Goal: Information Seeking & Learning: Check status

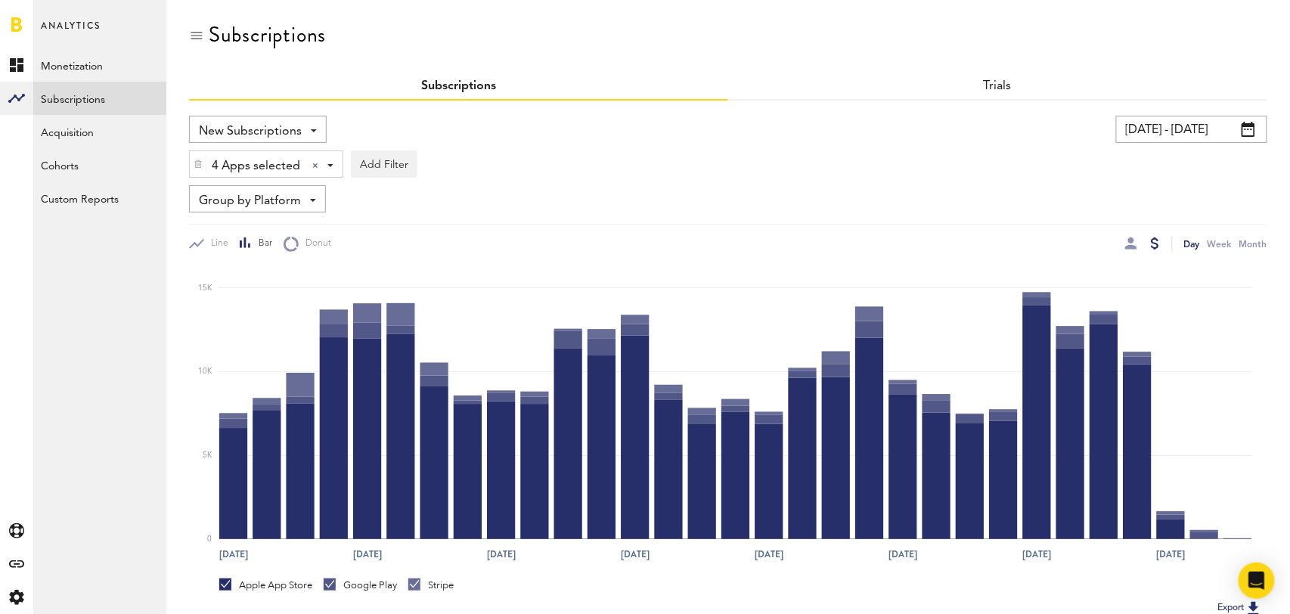
click at [1208, 126] on input "[DATE] - [DATE]" at bounding box center [1191, 129] width 151 height 27
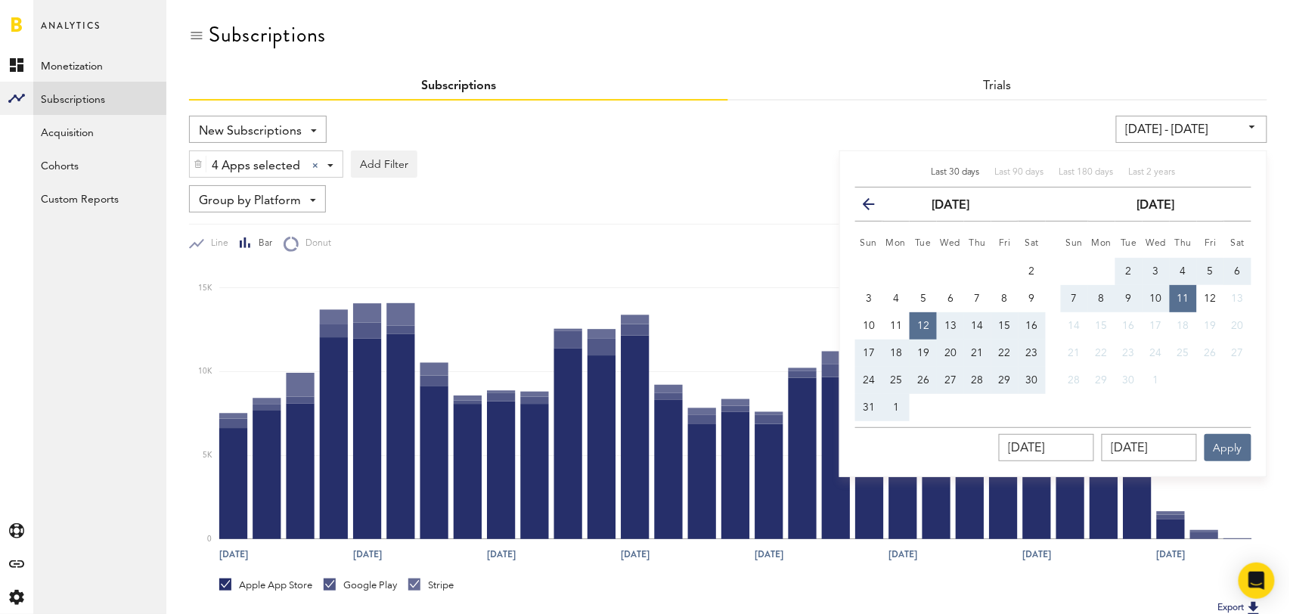
click at [957, 172] on span "Last 30 days" at bounding box center [955, 172] width 49 height 9
type input "[DATE] - [DATE]"
type input "[DATE]"
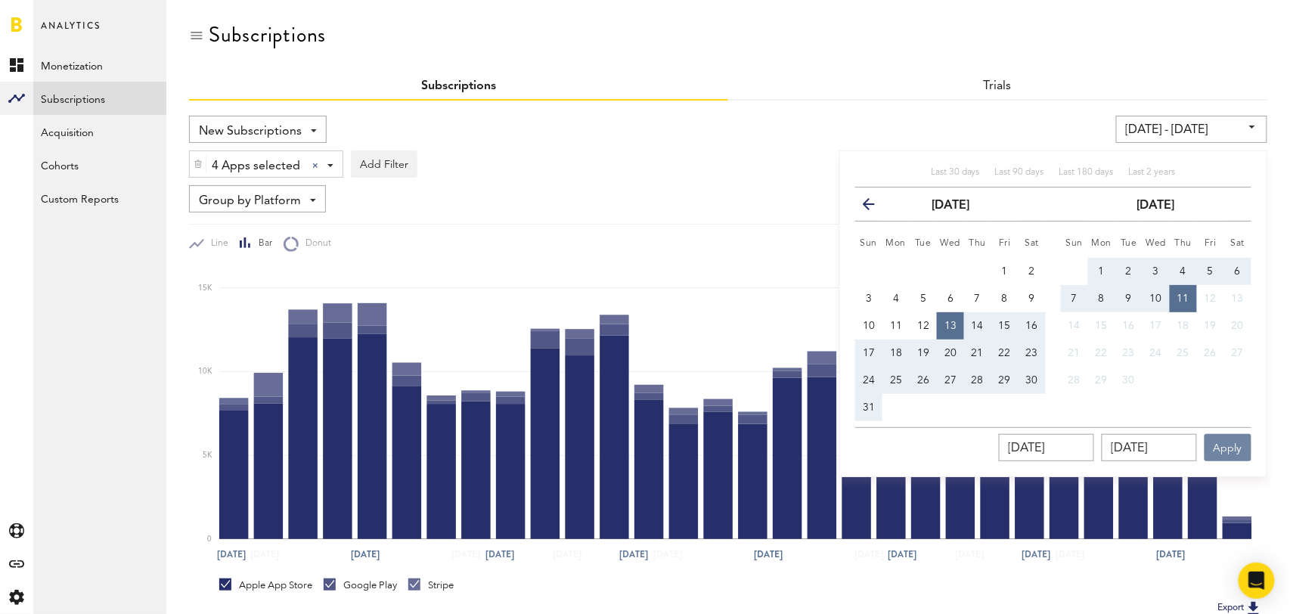
click at [1227, 448] on button "Apply" at bounding box center [1228, 447] width 47 height 27
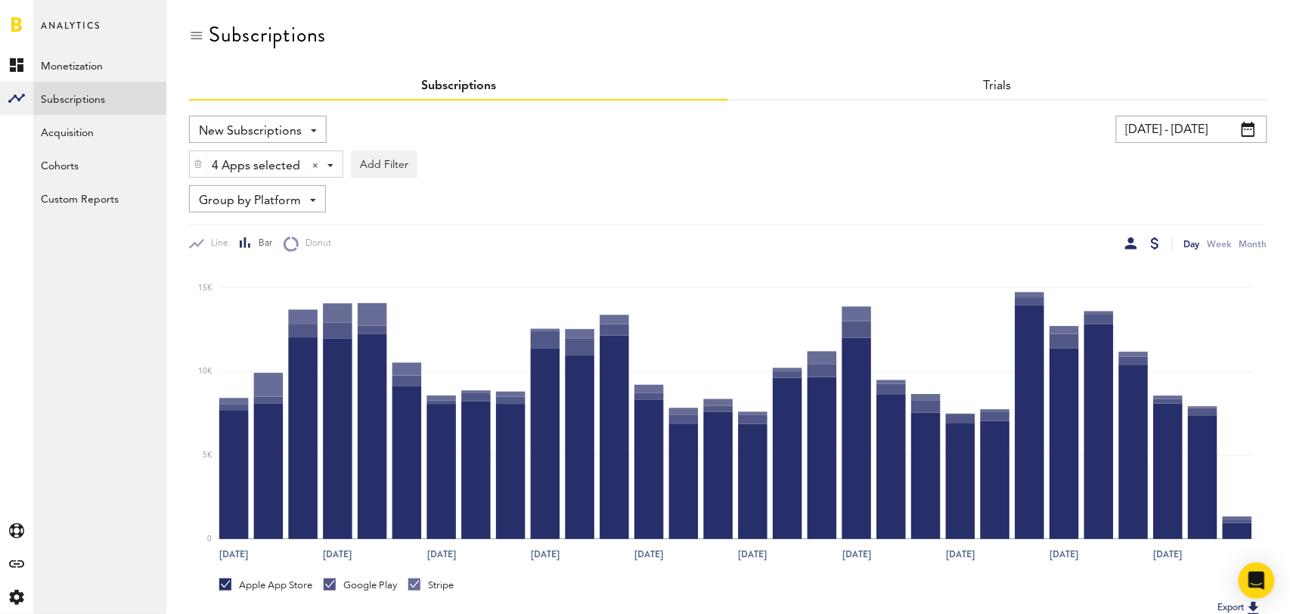
click at [1133, 246] on div at bounding box center [1131, 243] width 12 height 12
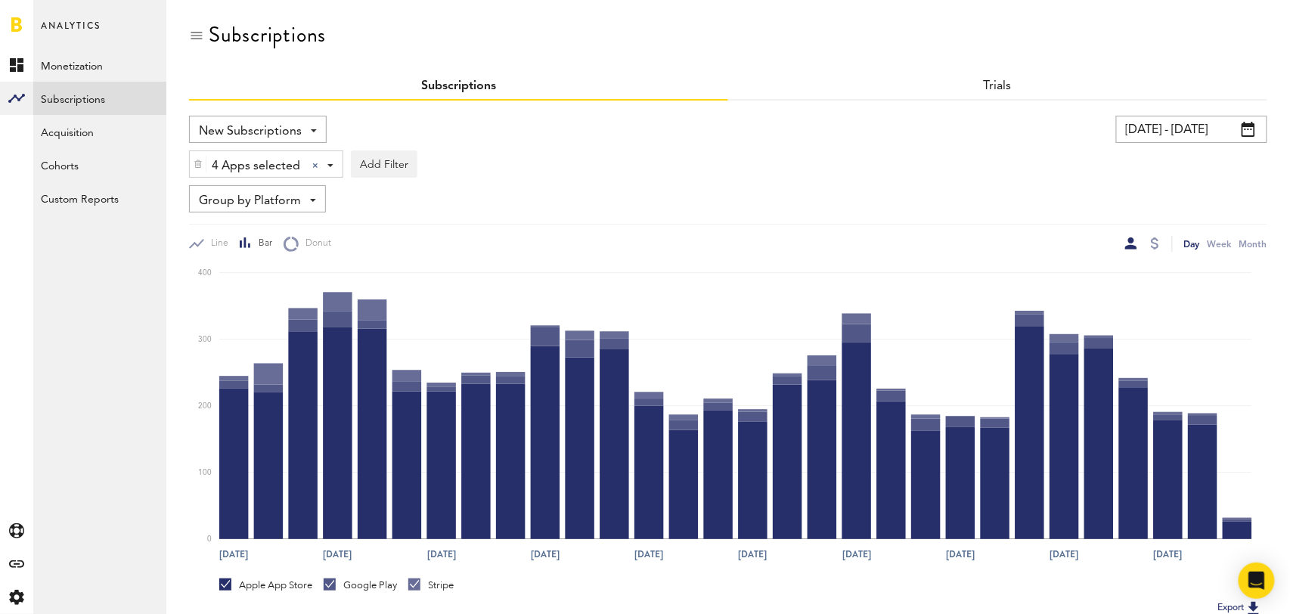
click at [1159, 240] on div at bounding box center [1155, 244] width 12 height 16
click at [1156, 242] on div at bounding box center [1155, 243] width 8 height 12
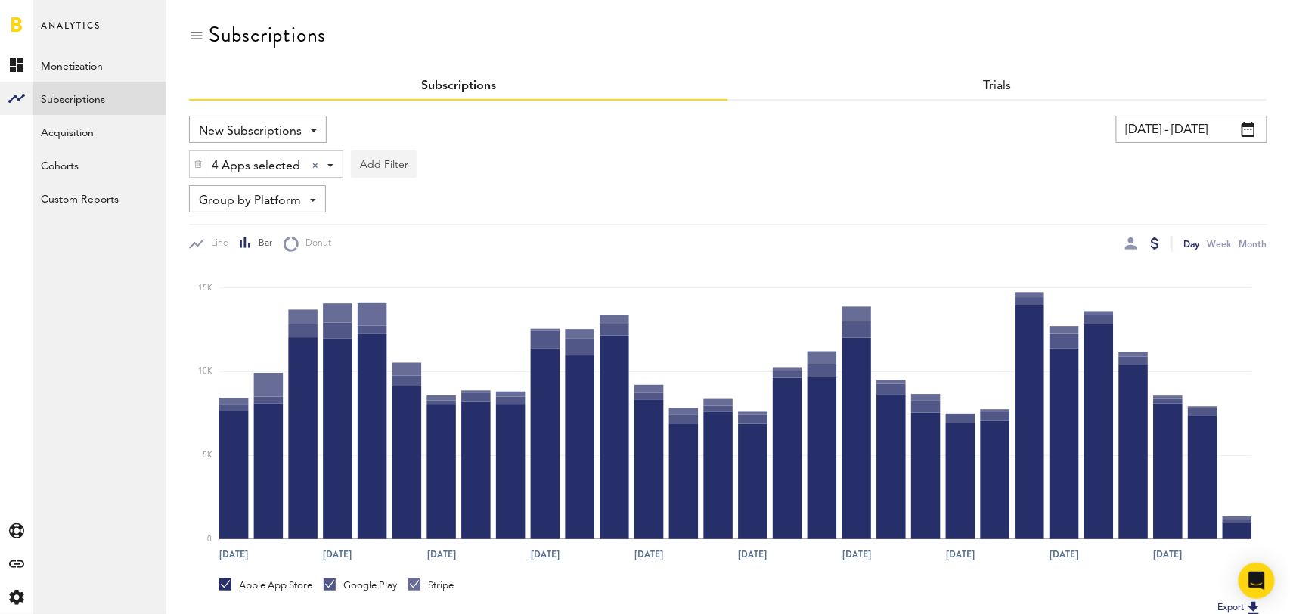
click at [396, 156] on button "Add Filter" at bounding box center [384, 164] width 67 height 27
click at [399, 290] on li "Subscription durations" at bounding box center [420, 285] width 123 height 27
click at [494, 160] on div "Subscription durations" at bounding box center [441, 167] width 134 height 26
click at [430, 258] on span "1 year" at bounding box center [424, 256] width 116 height 26
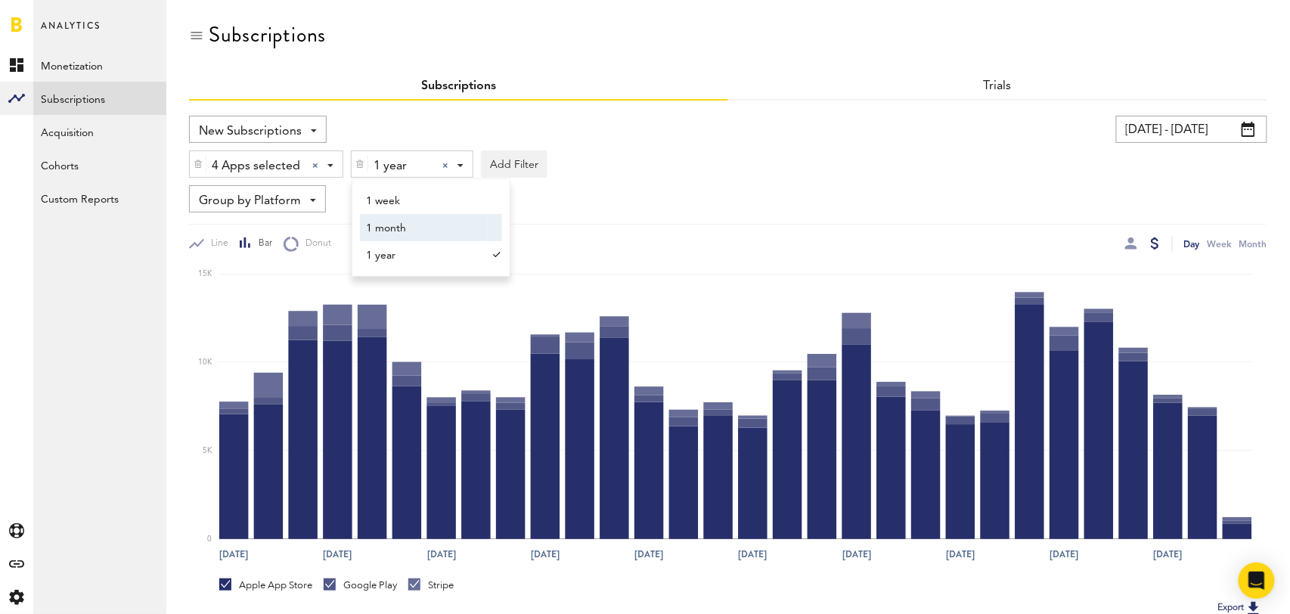
click at [300, 200] on div "Group by Platform Group by Platform Group by App Group by Subscription Group by…" at bounding box center [257, 198] width 137 height 27
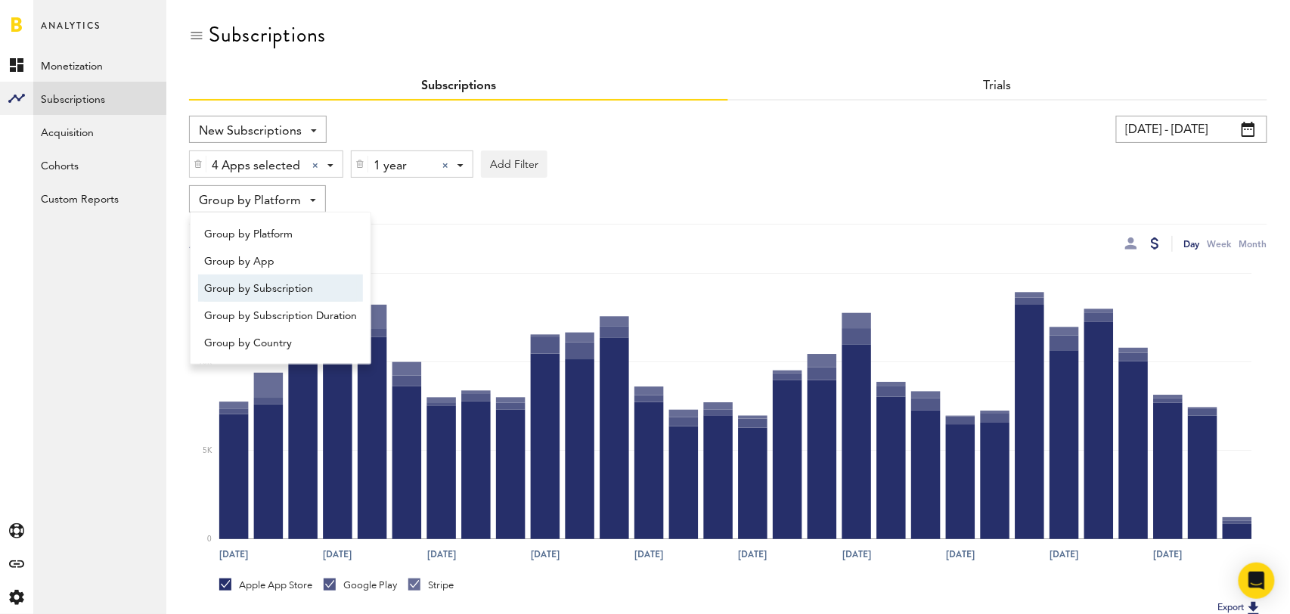
click at [280, 284] on span "Group by Subscription" at bounding box center [280, 289] width 153 height 26
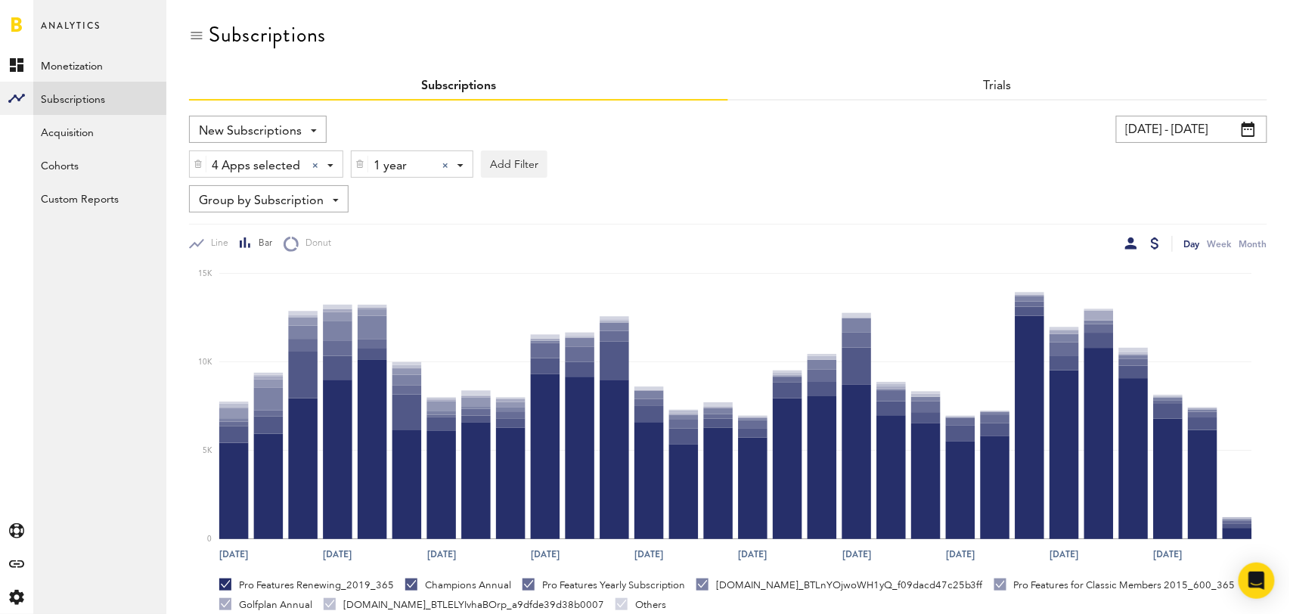
click at [1128, 246] on div at bounding box center [1131, 243] width 12 height 12
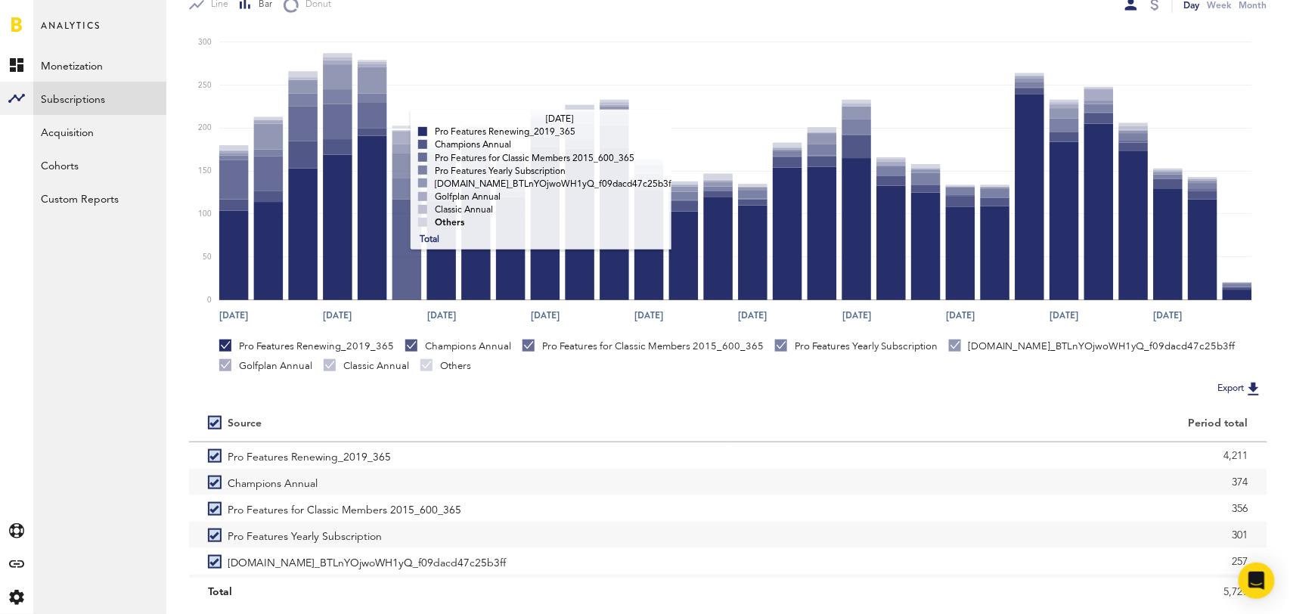
scroll to position [283, 0]
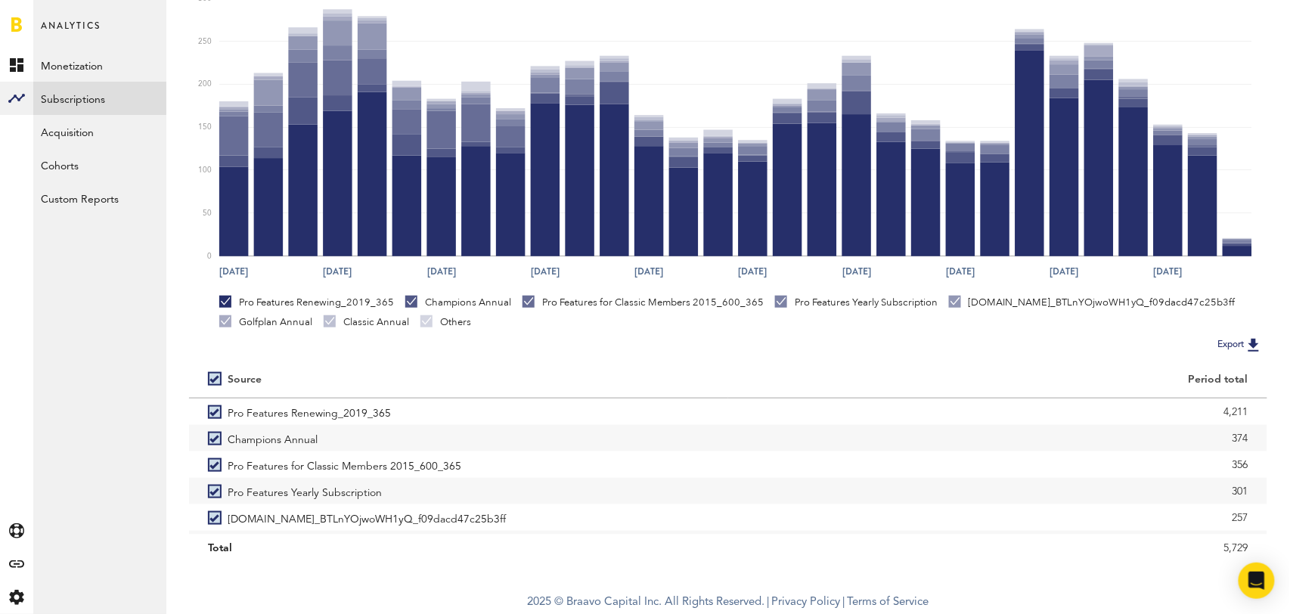
click at [212, 379] on label at bounding box center [218, 379] width 20 height 0
checkbox input "false"
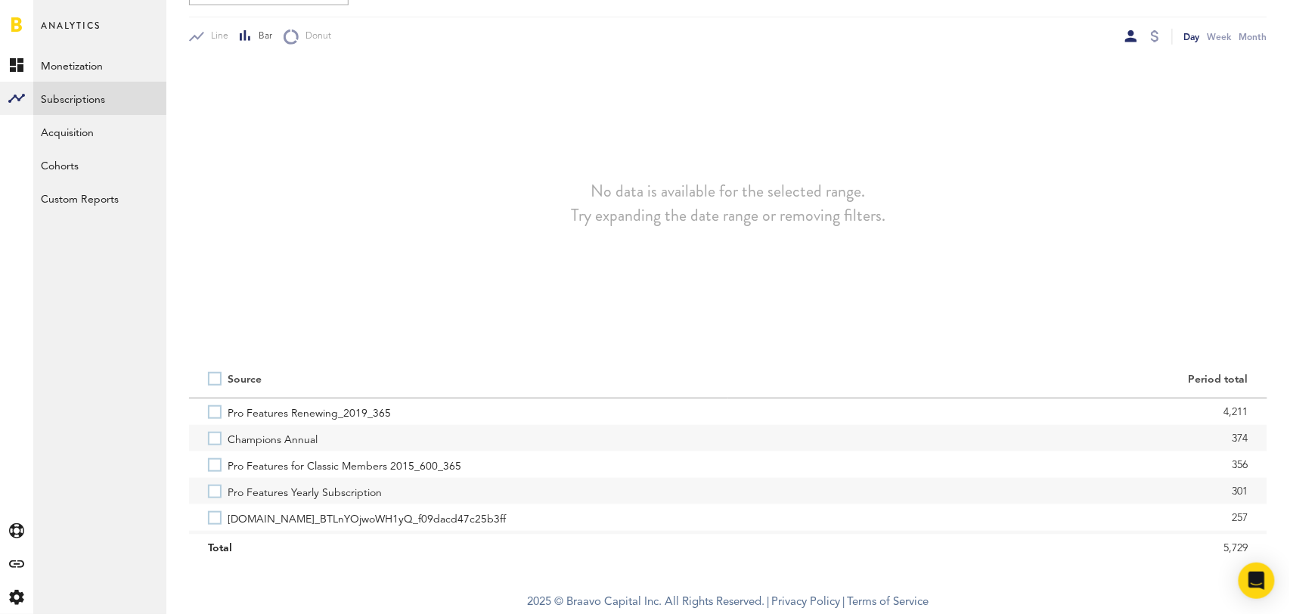
scroll to position [207, 0]
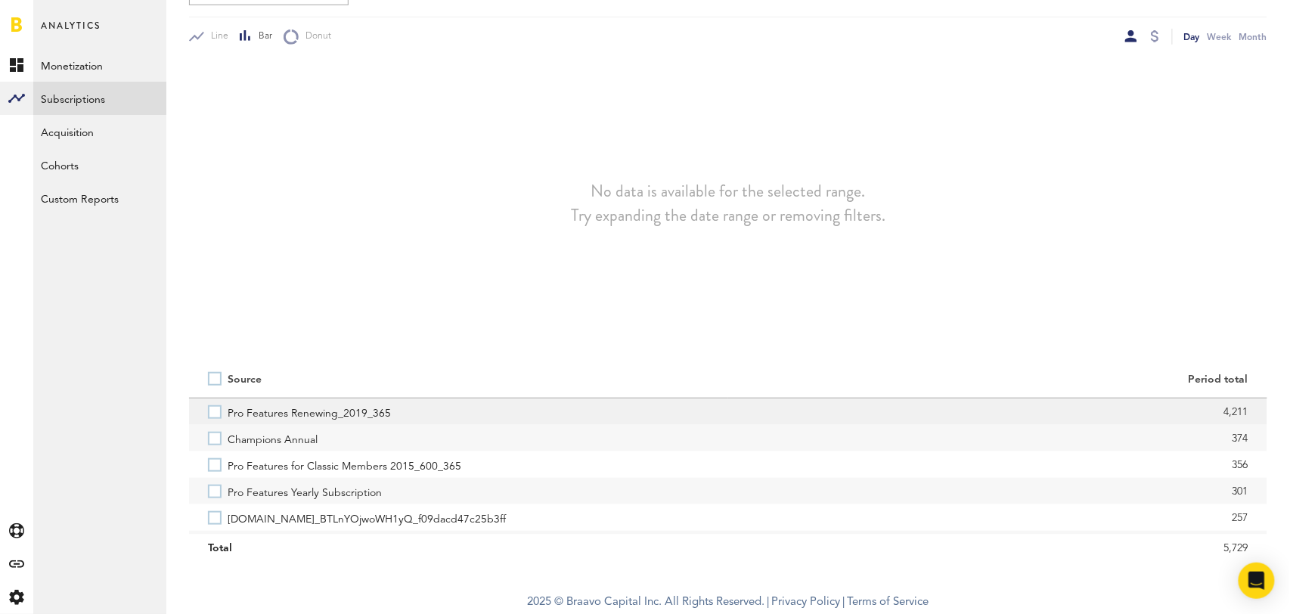
click at [218, 414] on label "Pro Features Renewing_2019_365" at bounding box center [458, 412] width 501 height 26
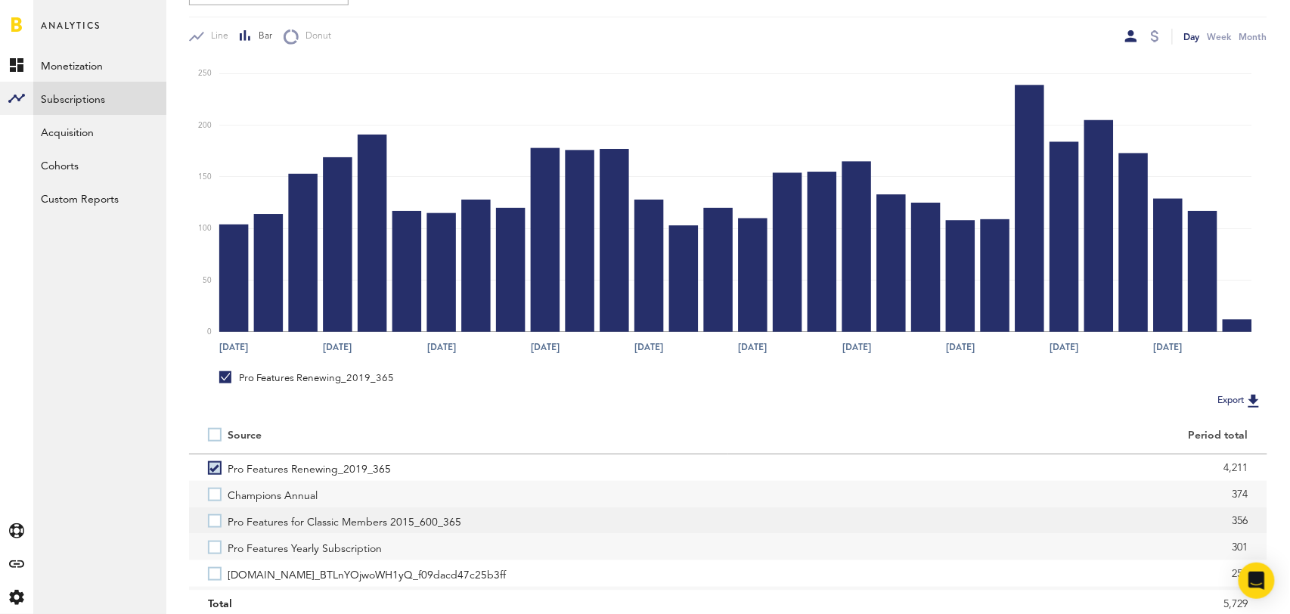
click at [217, 521] on label "Pro Features for Classic Members 2015_600_365" at bounding box center [458, 520] width 501 height 26
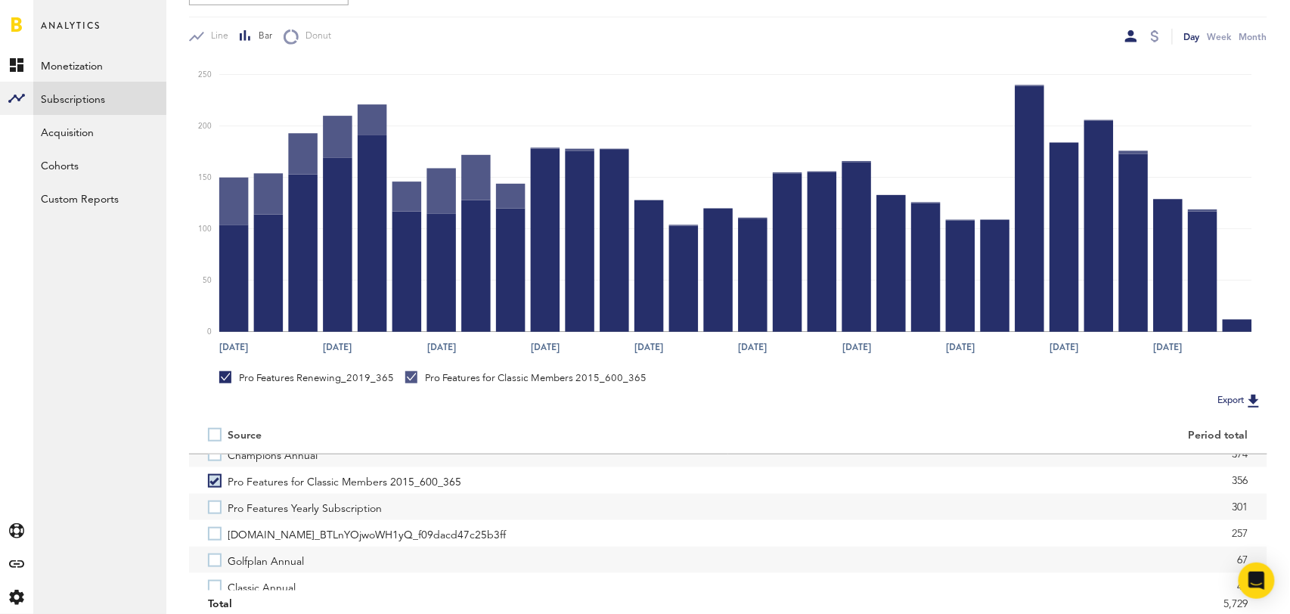
scroll to position [42, 0]
click at [217, 501] on label "Pro Features Yearly Subscription" at bounding box center [458, 505] width 501 height 26
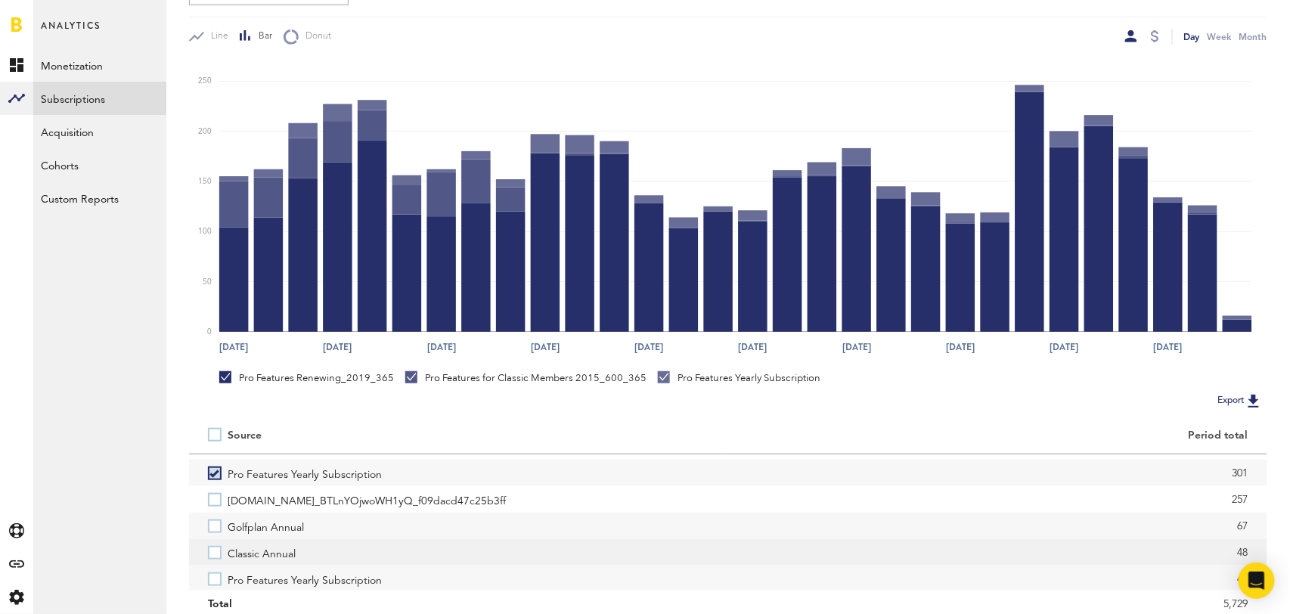
click at [217, 552] on label "Classic Annual" at bounding box center [458, 552] width 501 height 26
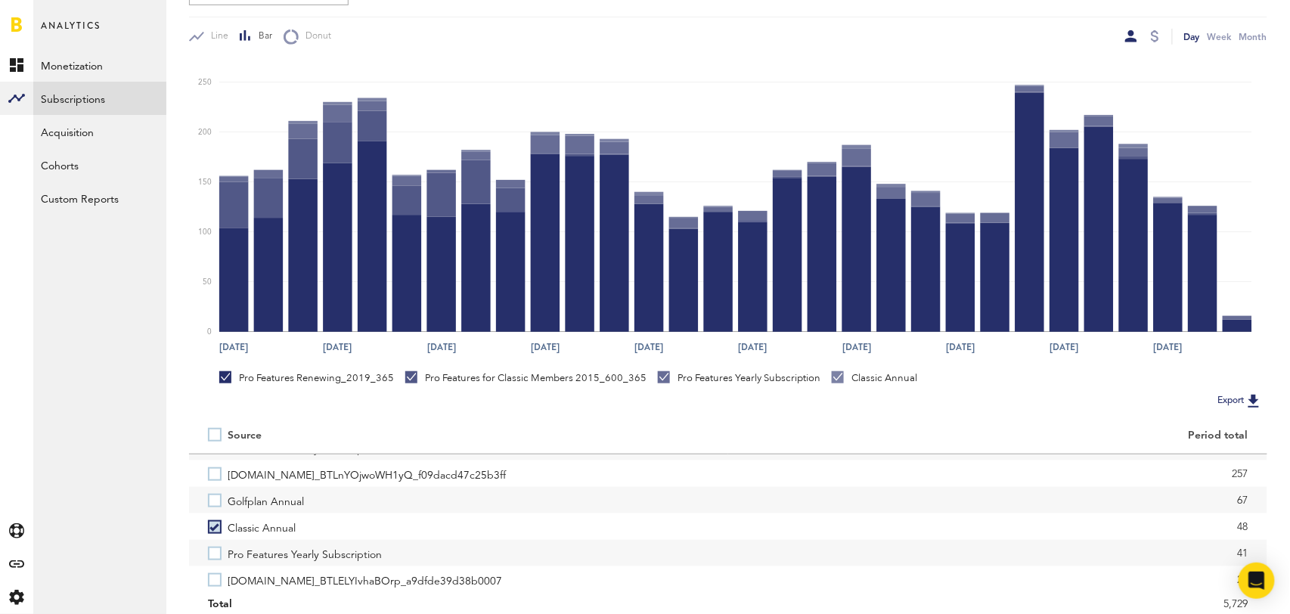
click at [217, 552] on label "Pro Features Yearly Subscription" at bounding box center [458, 553] width 501 height 26
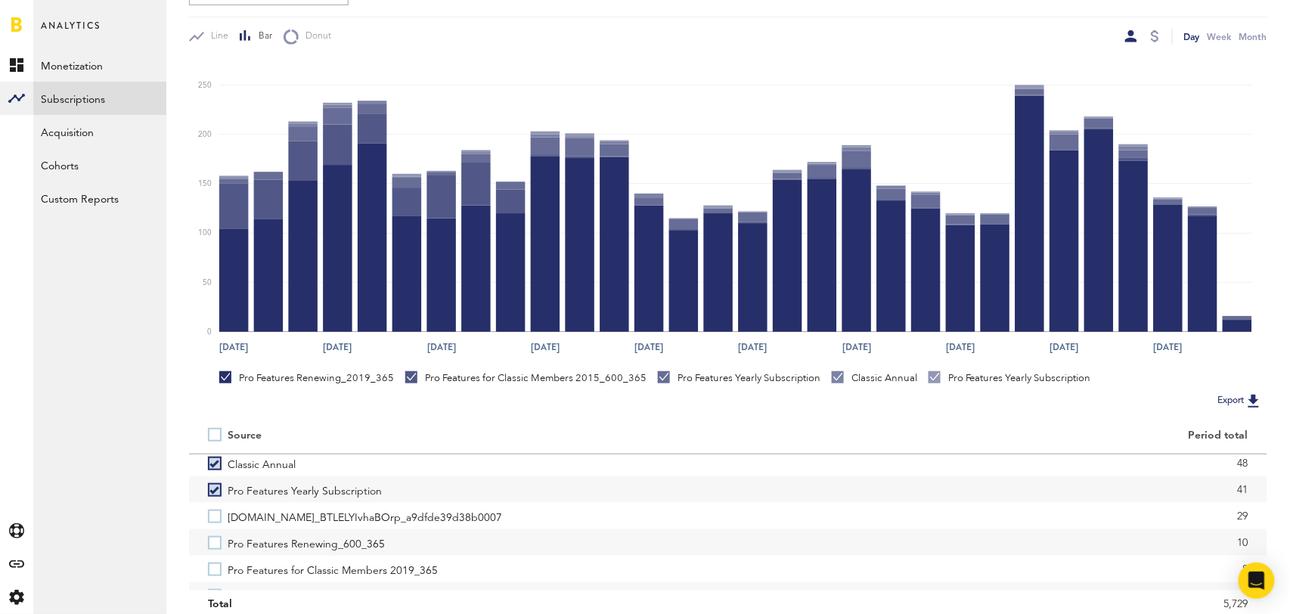
scroll to position [169, 0]
click at [220, 536] on label "Pro Features Renewing_600_365" at bounding box center [458, 536] width 501 height 26
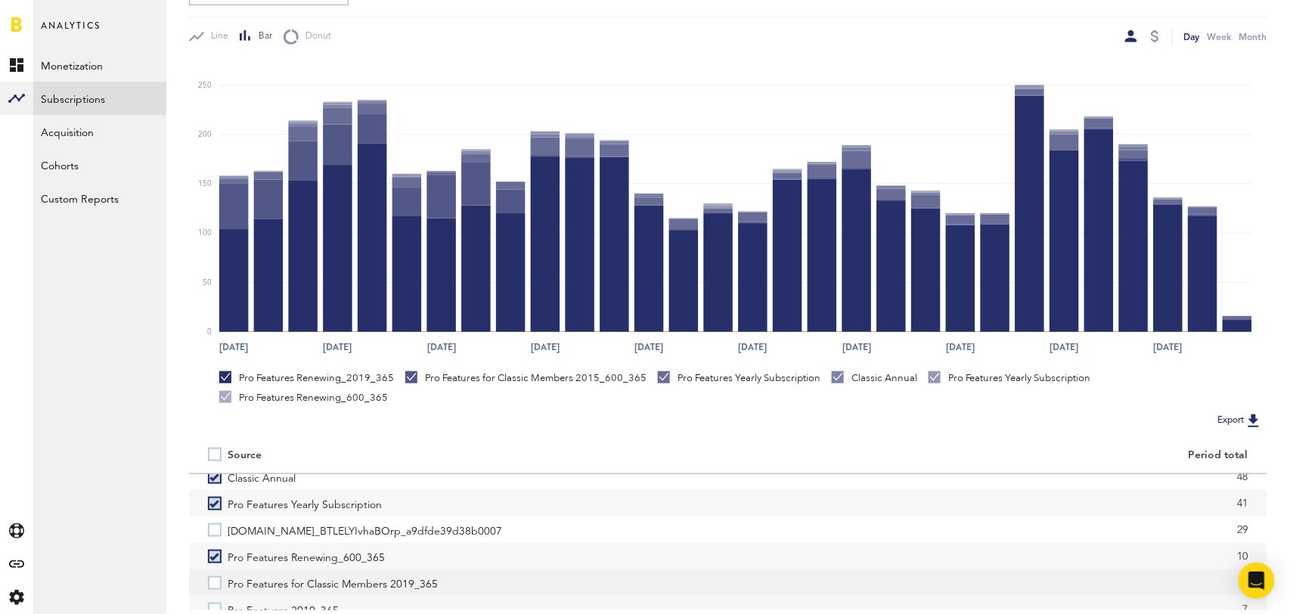
click at [213, 579] on label "Pro Features for Classic Members 2019_365" at bounding box center [458, 583] width 501 height 26
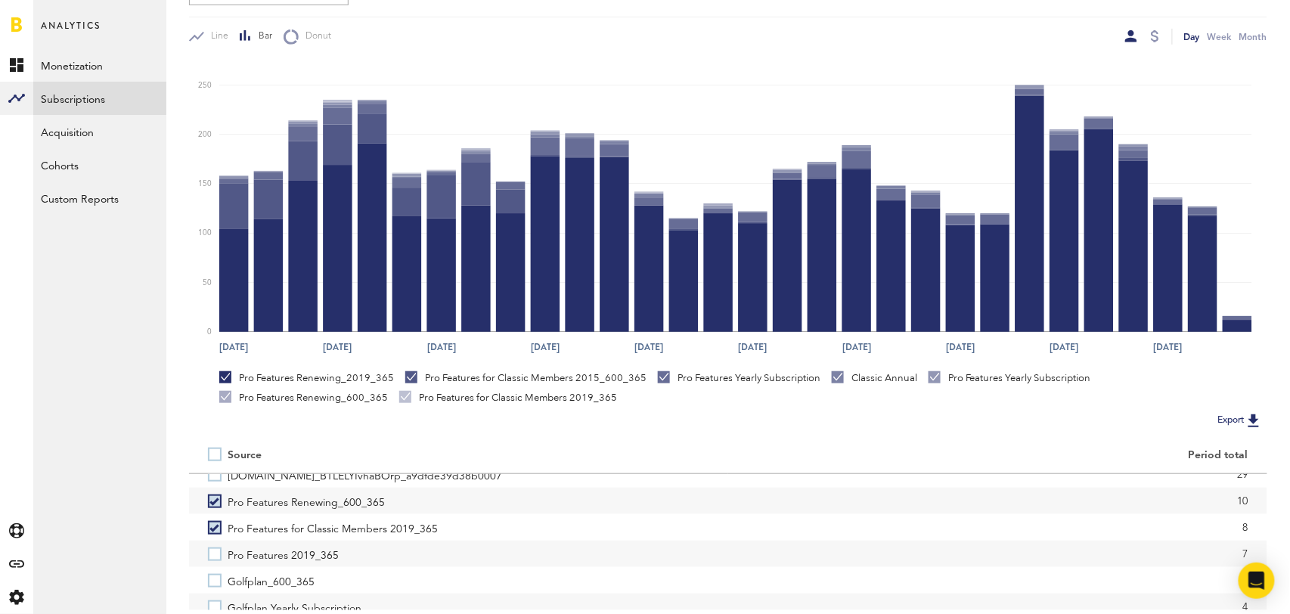
scroll to position [248, 0]
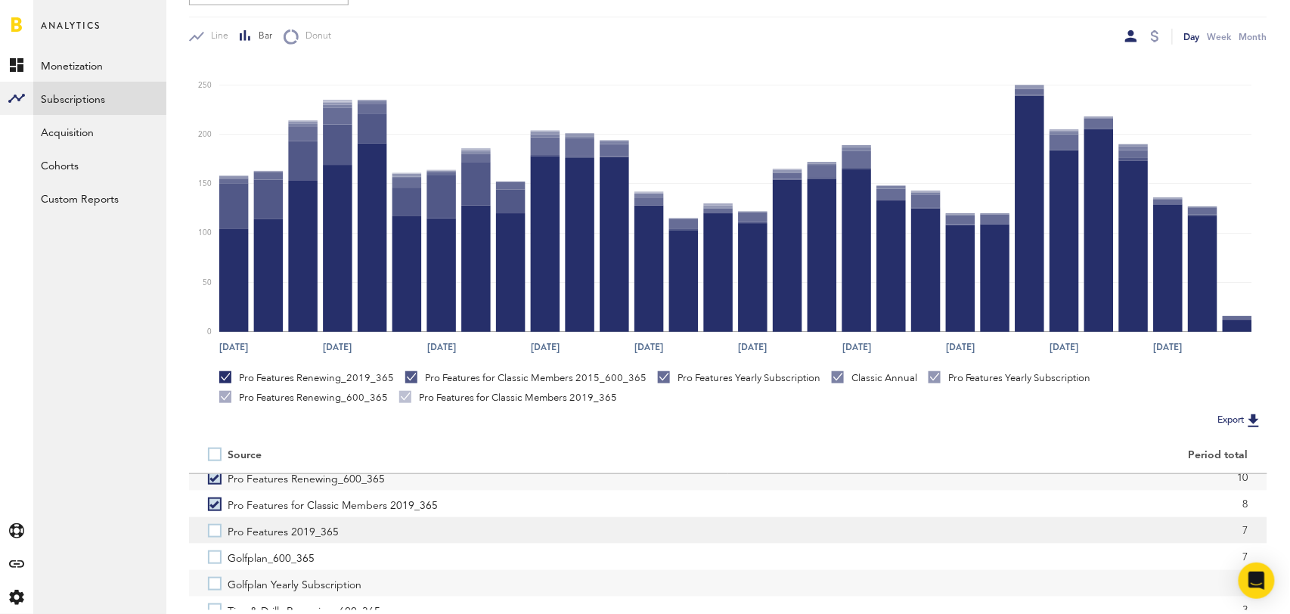
click at [217, 530] on label "Pro Features 2019_365" at bounding box center [458, 530] width 501 height 26
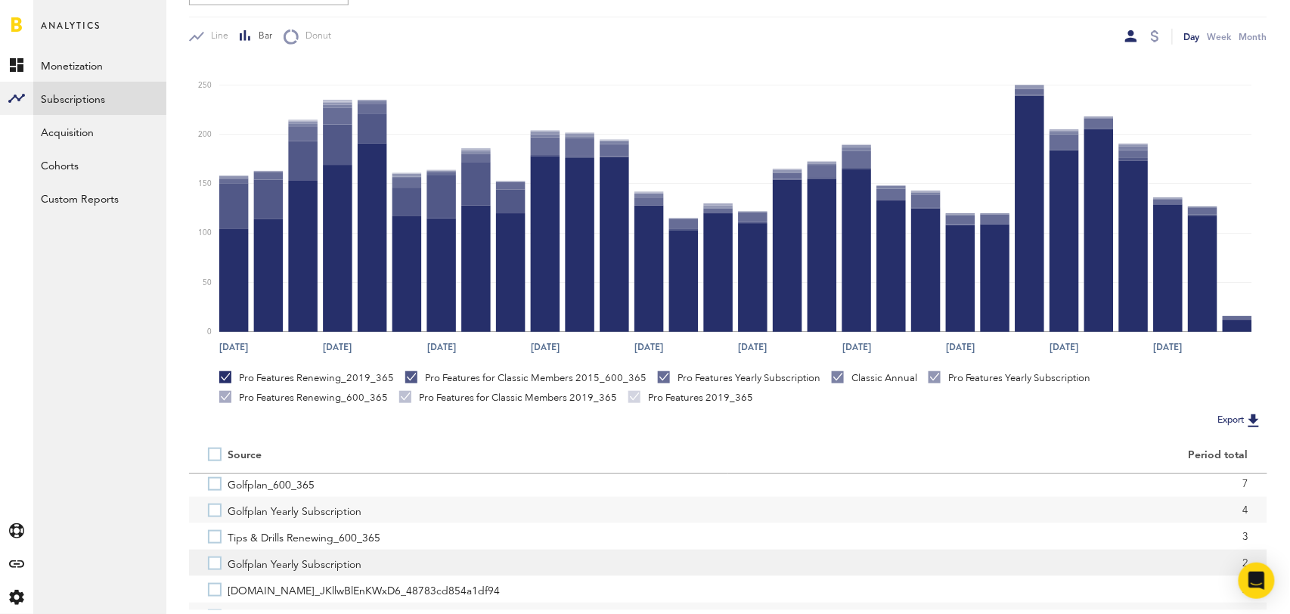
scroll to position [342, 0]
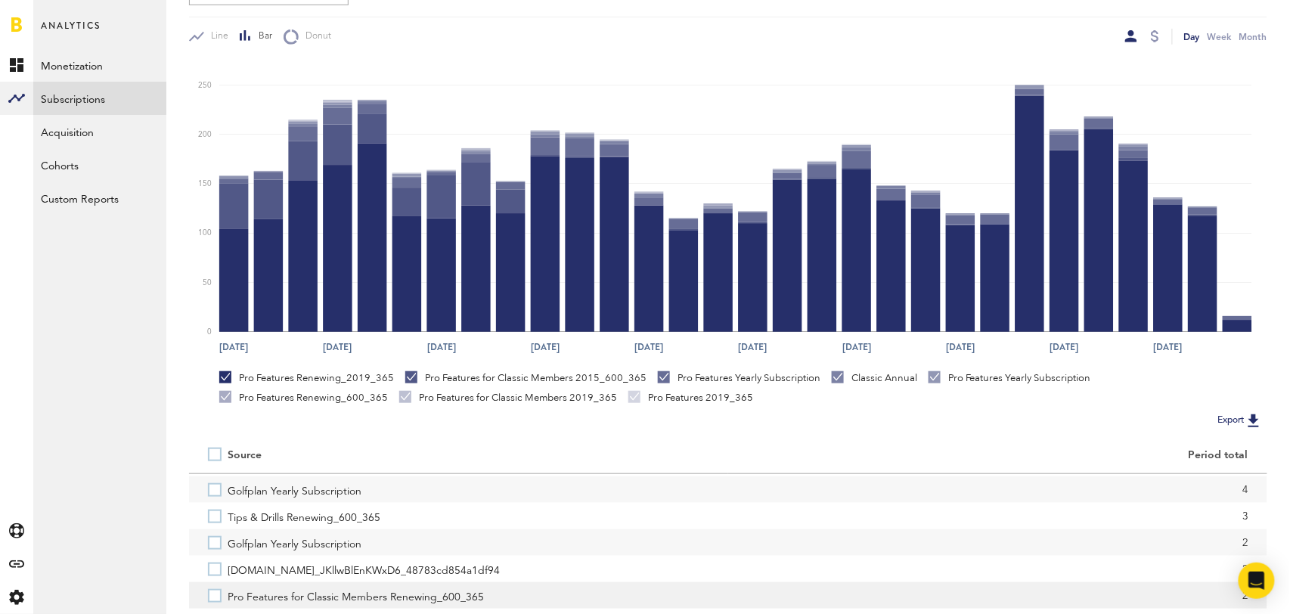
click at [214, 595] on label "Pro Features for Classic Members Renewing_600_365" at bounding box center [458, 595] width 501 height 26
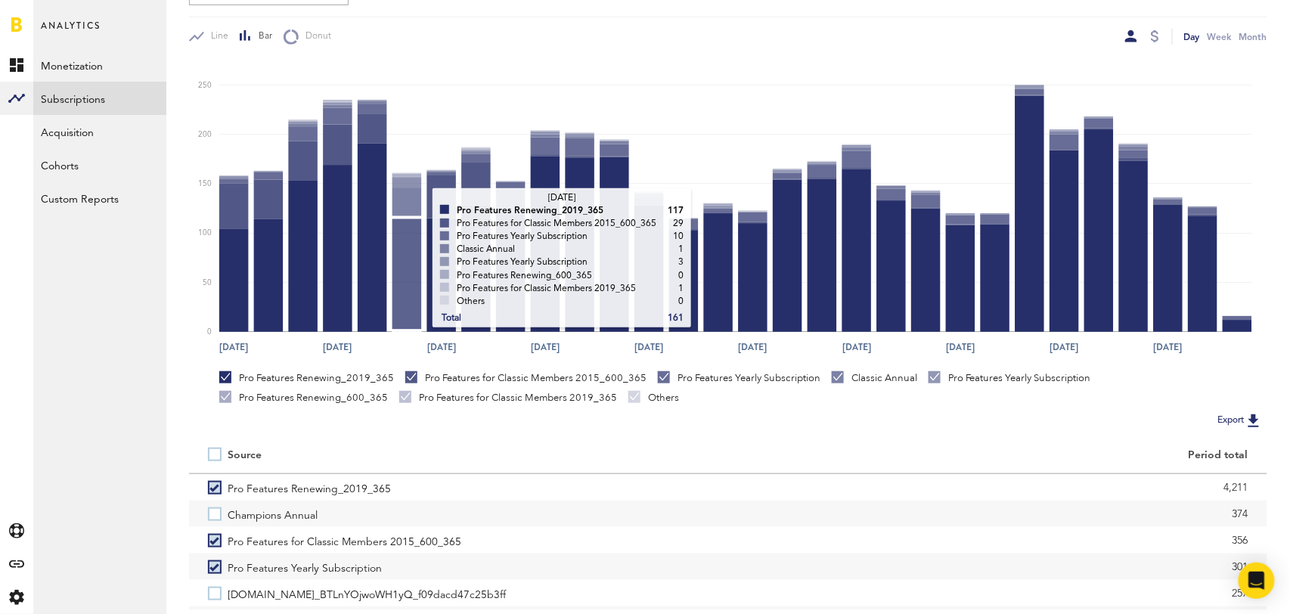
scroll to position [0, 0]
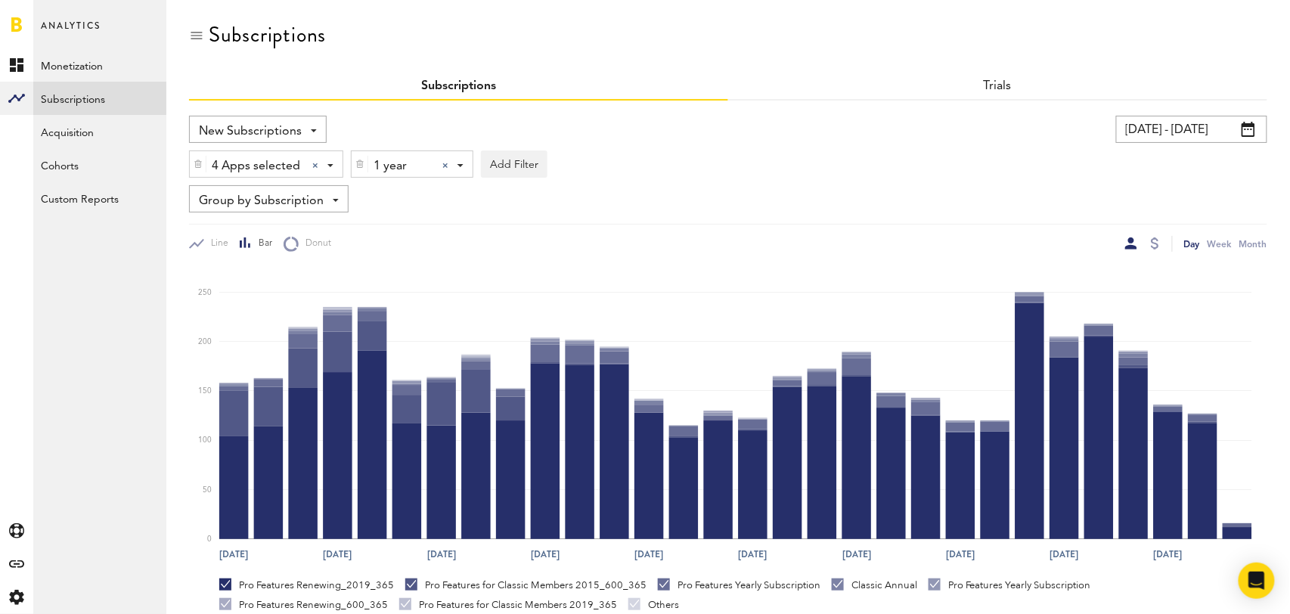
click at [446, 166] on div at bounding box center [445, 166] width 6 height 6
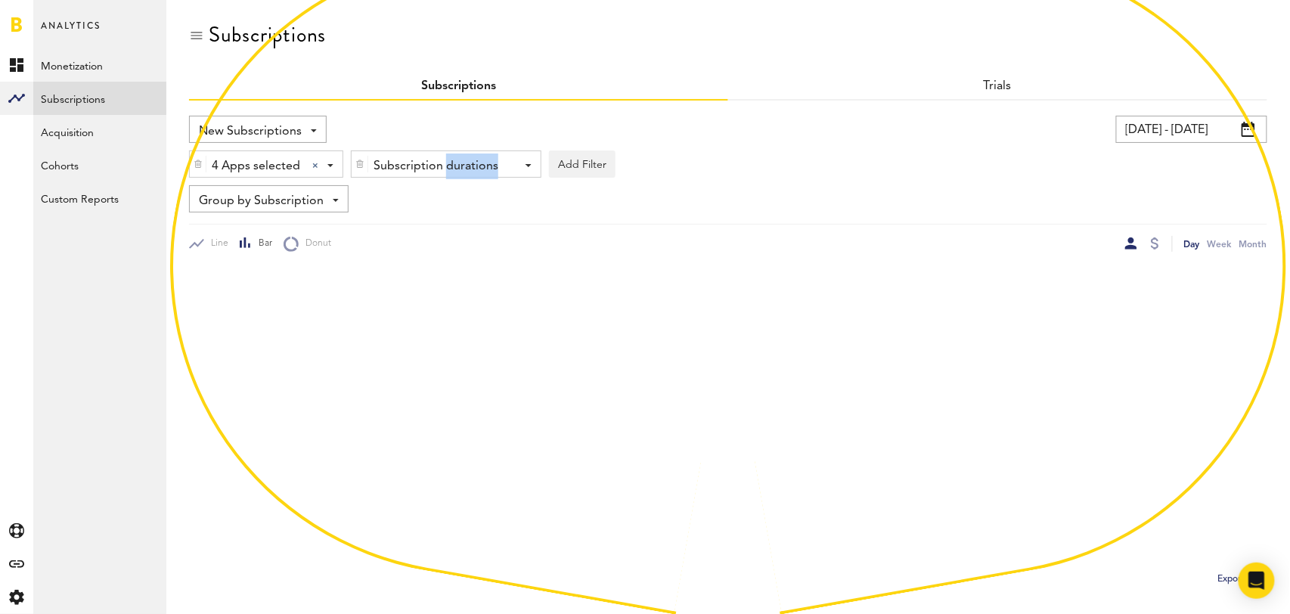
click at [446, 166] on div "Subscription durations" at bounding box center [441, 167] width 134 height 26
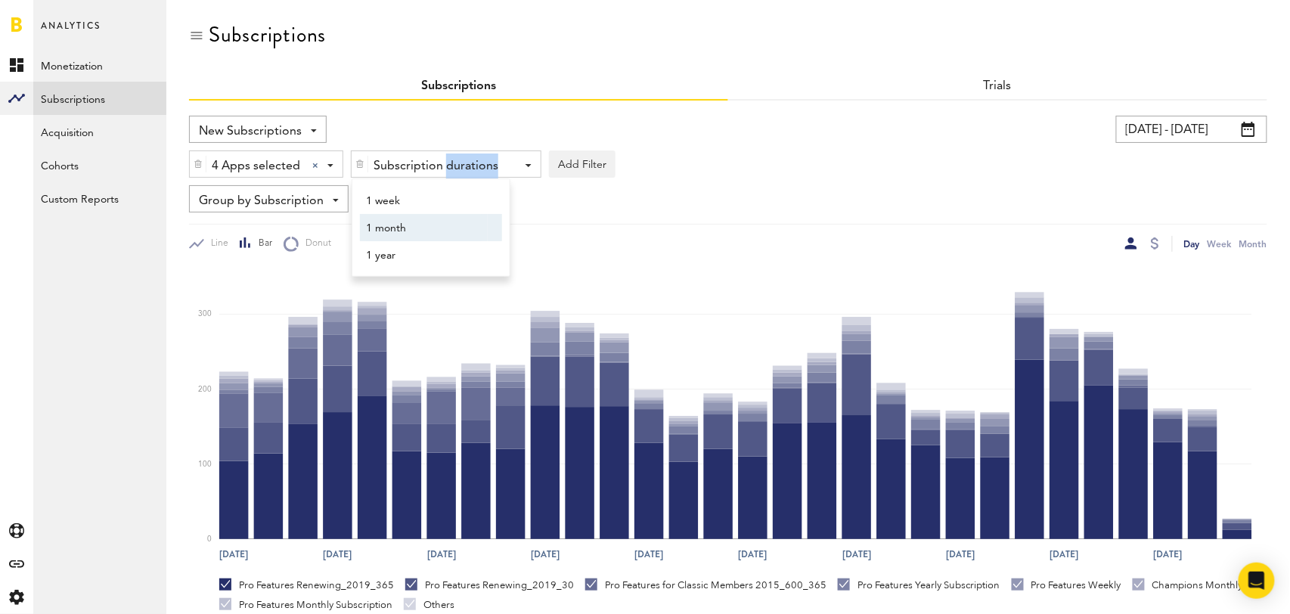
click at [427, 227] on span "1 month" at bounding box center [424, 229] width 116 height 26
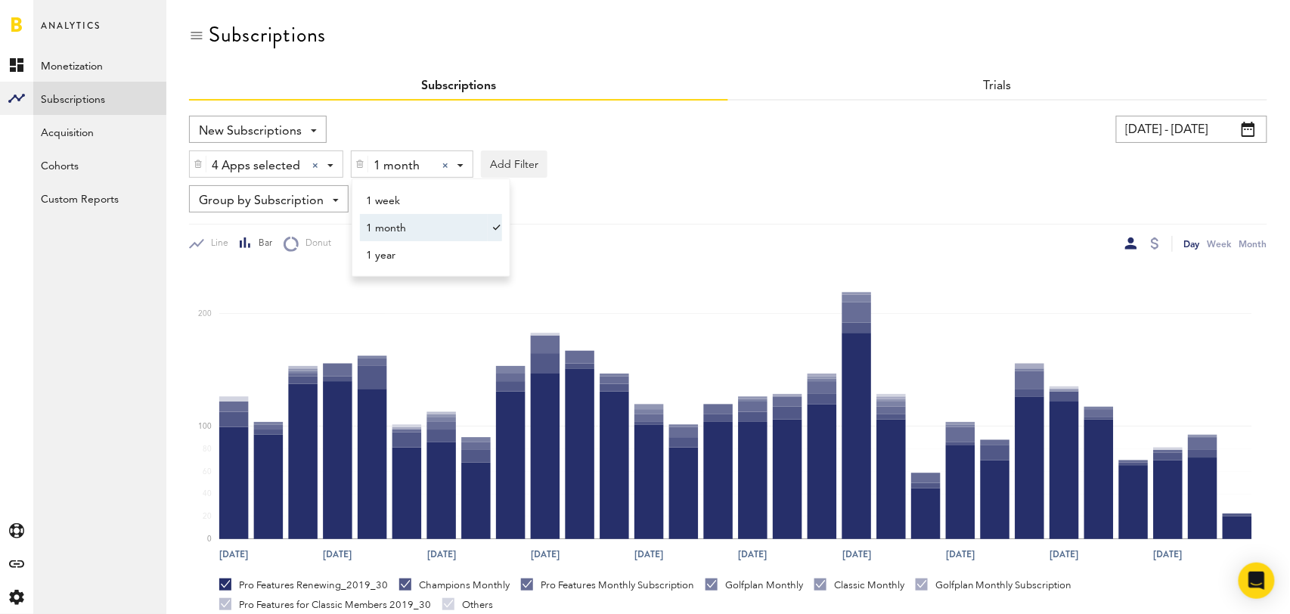
click at [757, 210] on div "Group by Subscription Group by Platform Group by App Group by Subscription Grou…" at bounding box center [728, 198] width 1078 height 27
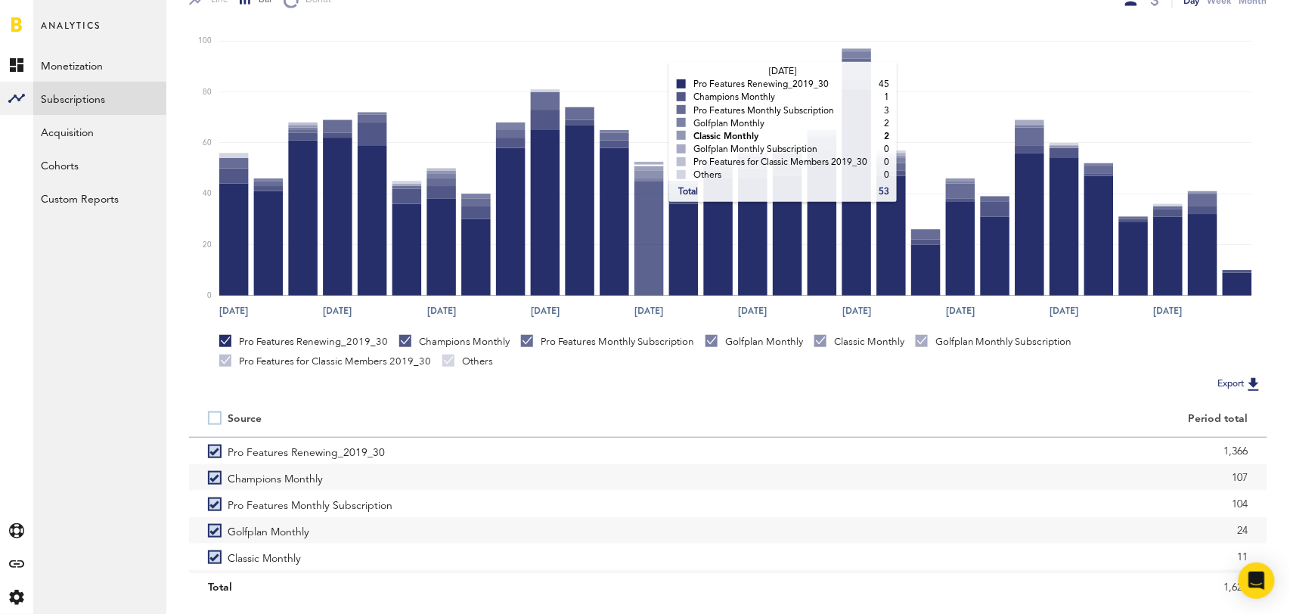
scroll to position [283, 0]
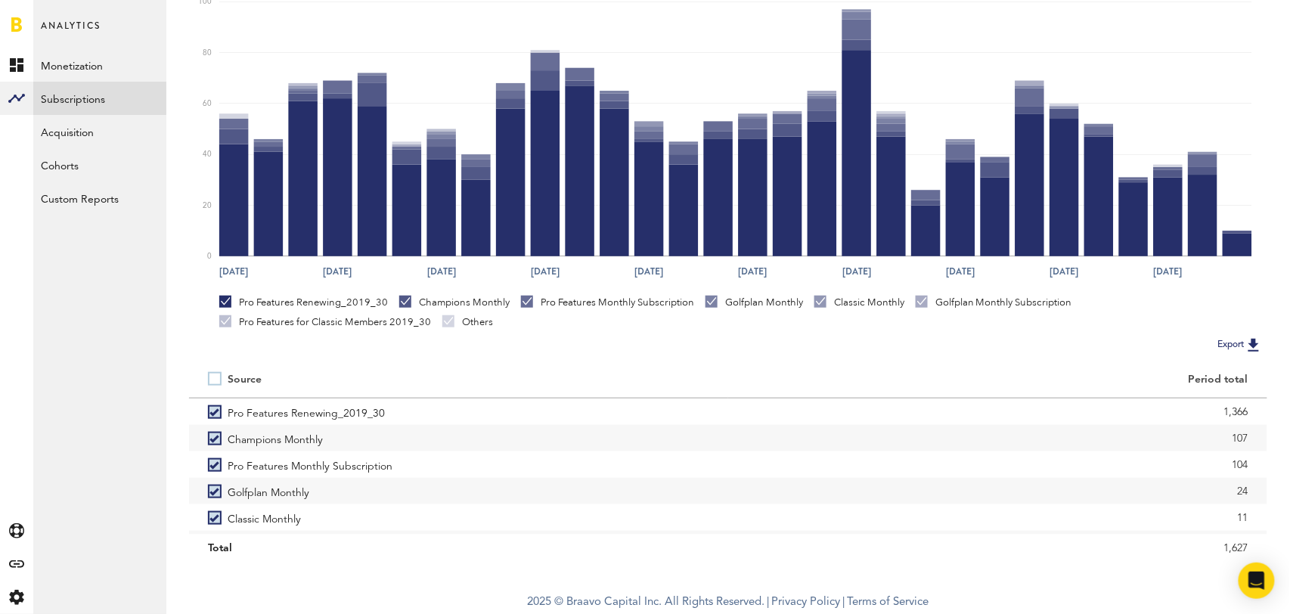
click at [212, 379] on label at bounding box center [218, 379] width 20 height 0
checkbox input "false"
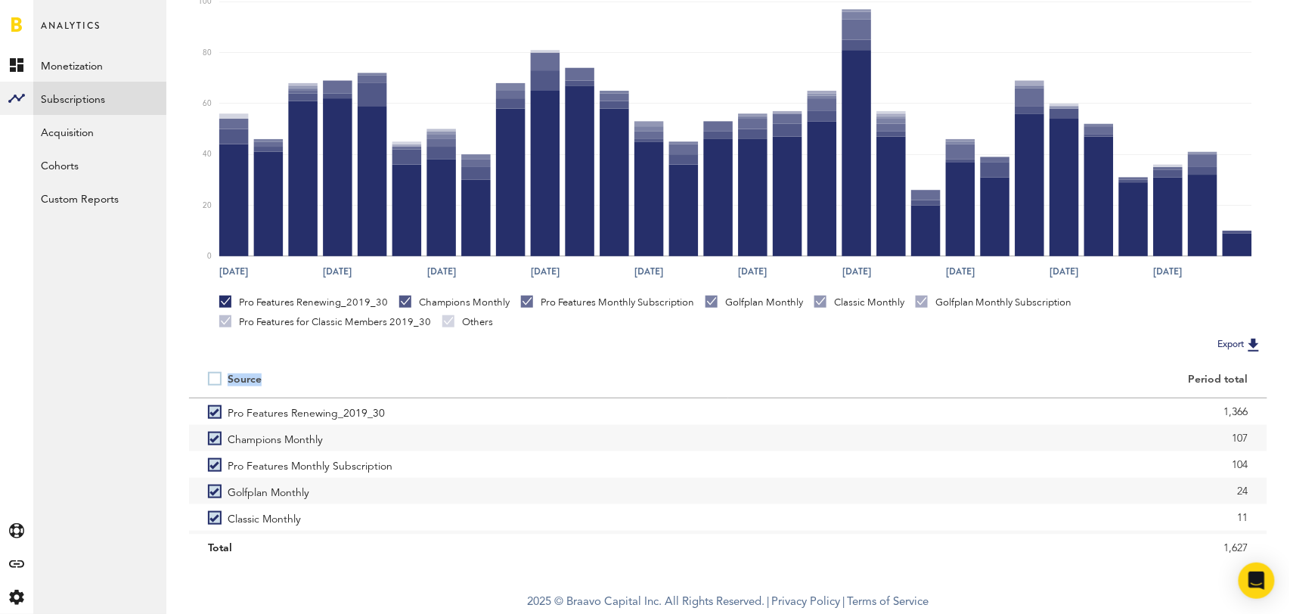
scroll to position [207, 0]
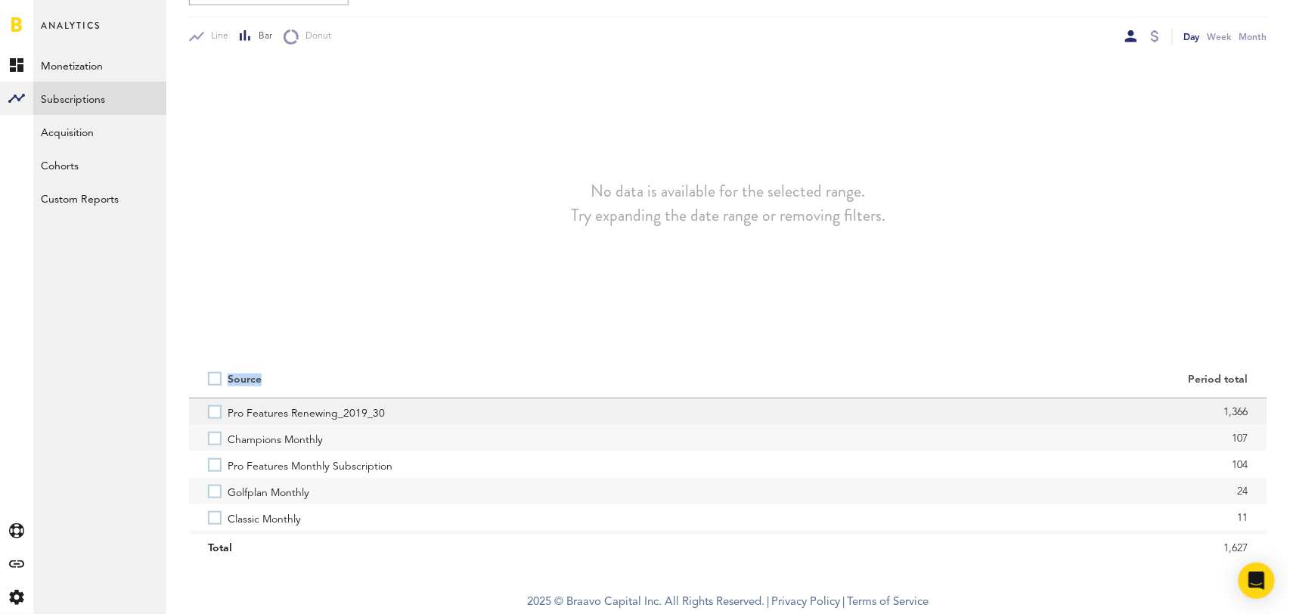
click at [210, 411] on label "Pro Features Renewing_2019_30" at bounding box center [458, 412] width 501 height 26
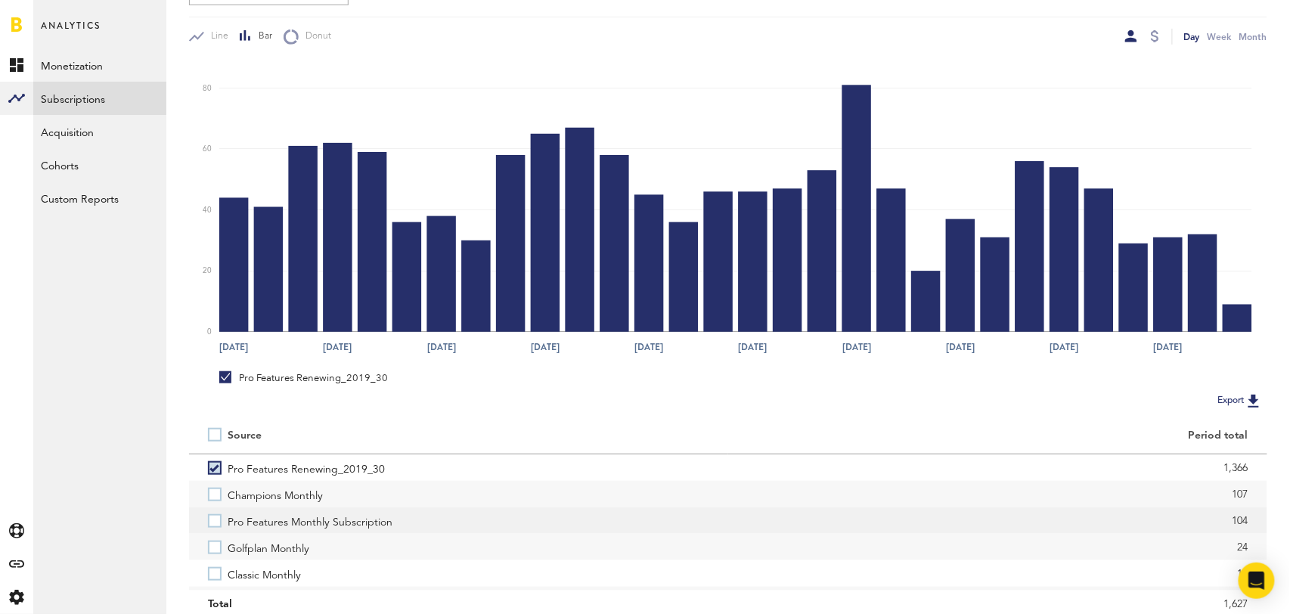
click at [216, 520] on label "Pro Features Monthly Subscription" at bounding box center [458, 520] width 501 height 26
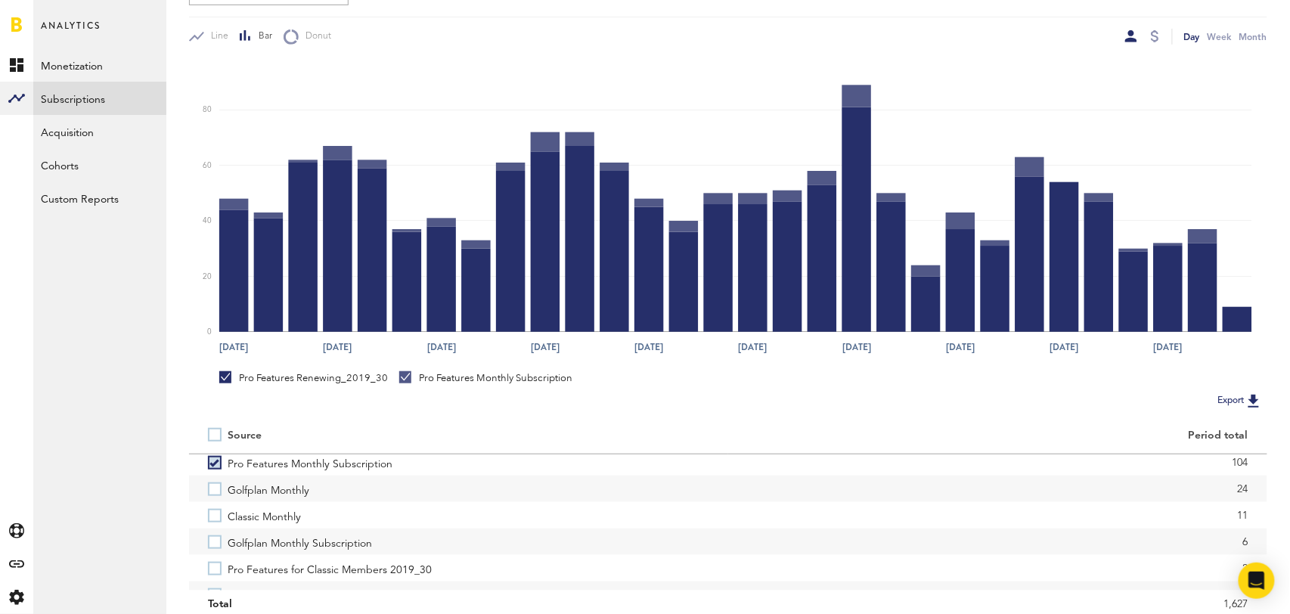
scroll to position [64, 0]
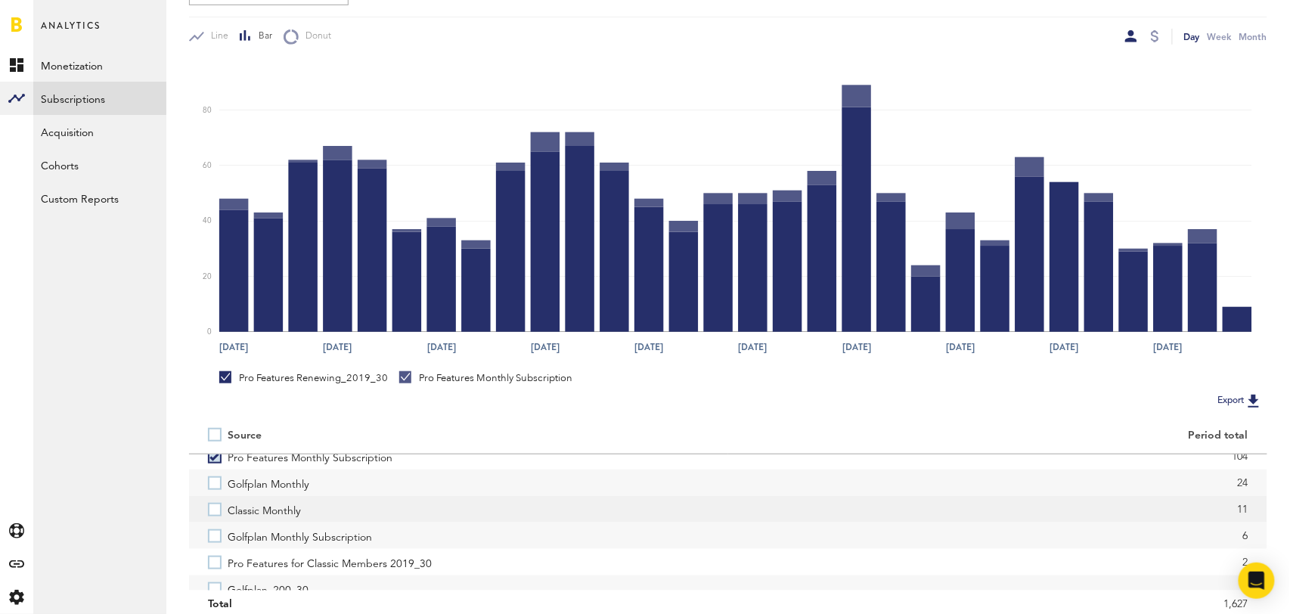
click at [216, 508] on label "Classic Monthly" at bounding box center [458, 509] width 501 height 26
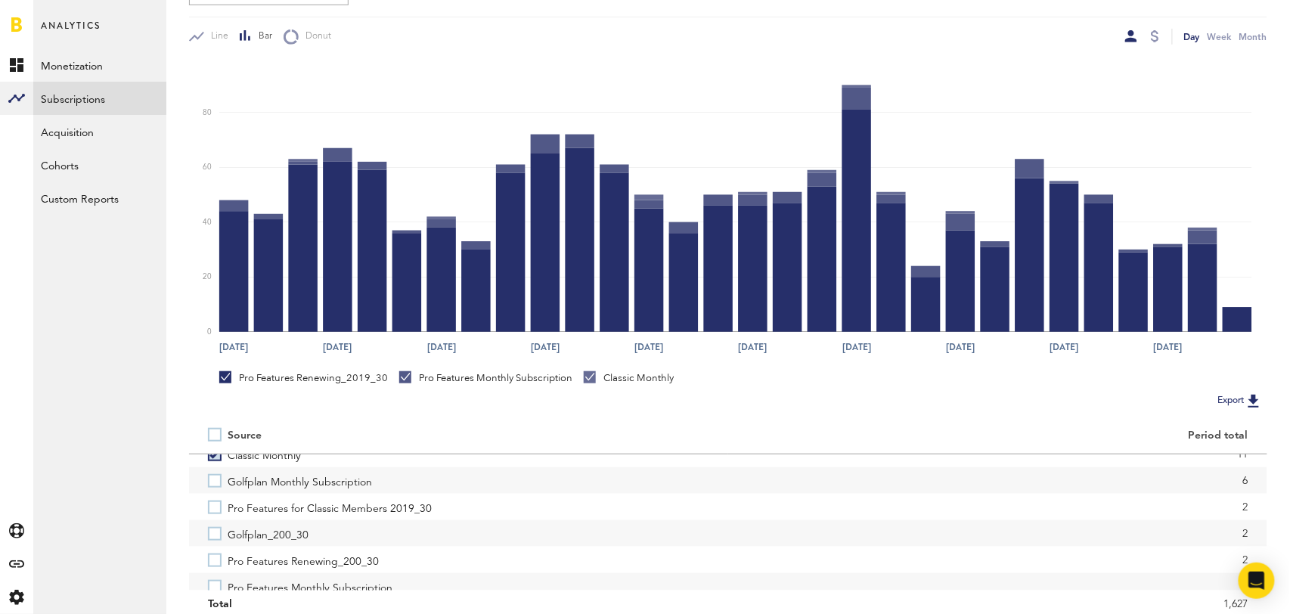
click at [216, 508] on label "Pro Features for Classic Members 2019_30" at bounding box center [458, 507] width 501 height 26
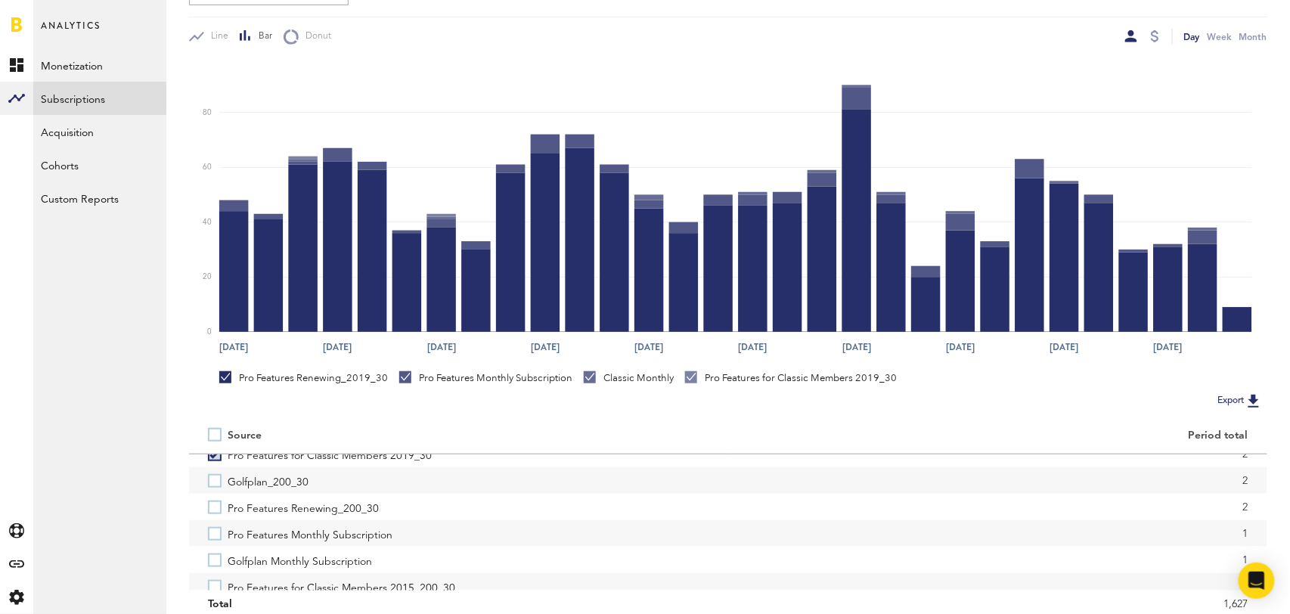
click at [216, 508] on label "Pro Features Renewing_200_30" at bounding box center [458, 507] width 501 height 26
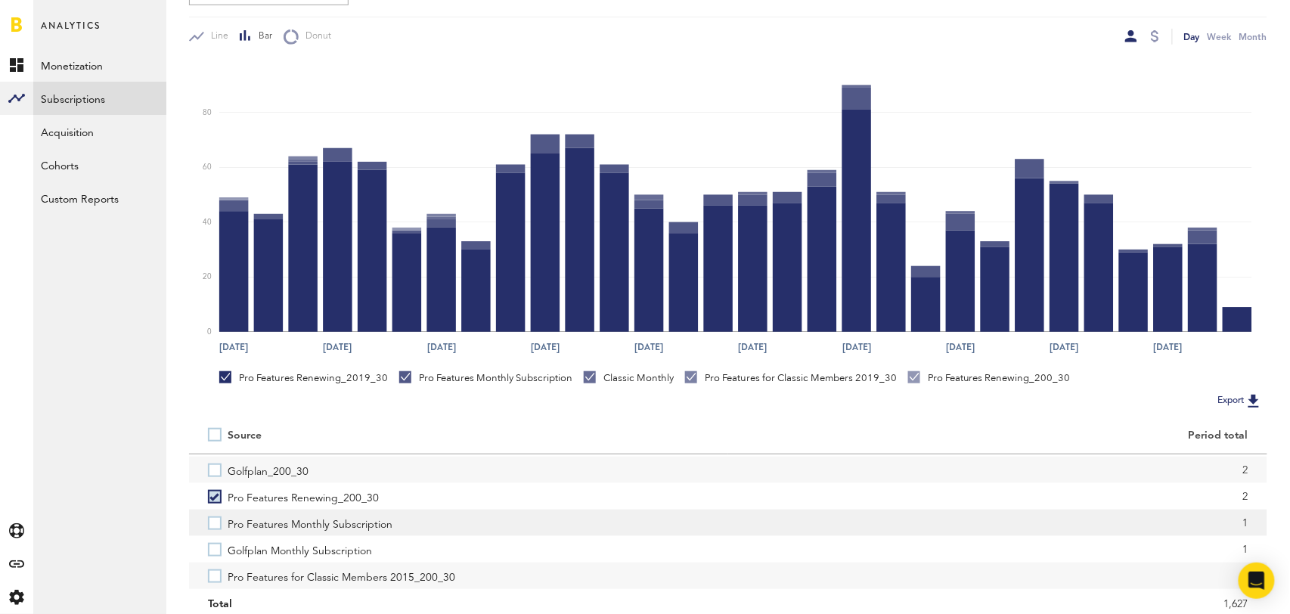
click at [213, 525] on label "Pro Features Monthly Subscription" at bounding box center [458, 523] width 501 height 26
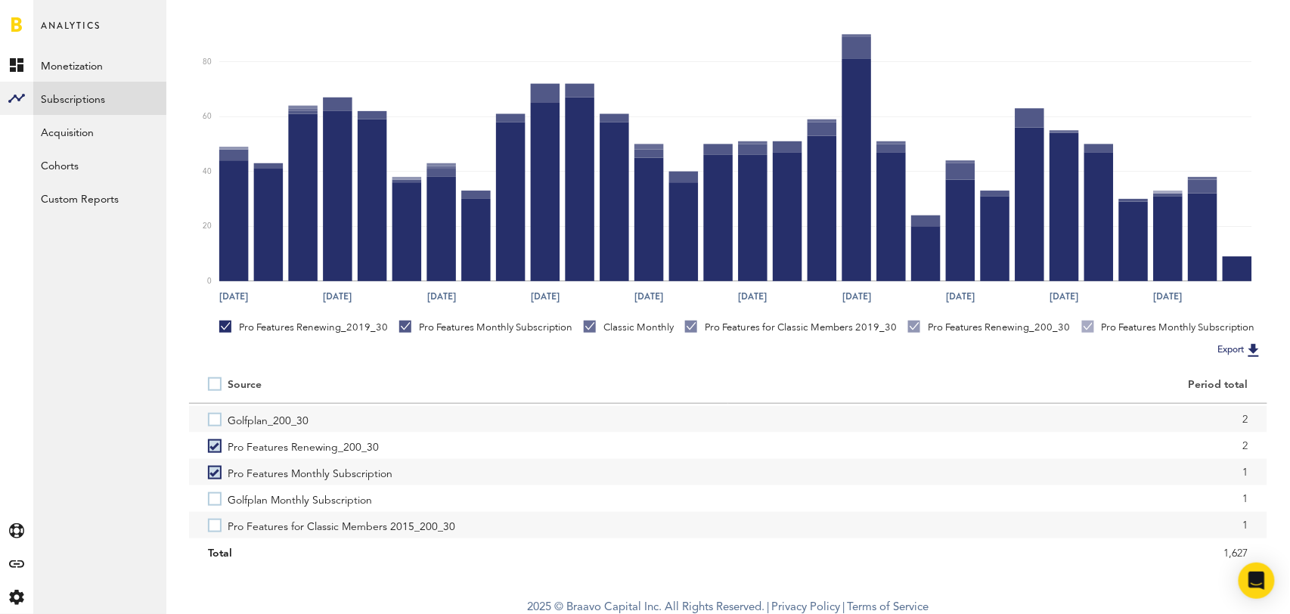
scroll to position [261, 0]
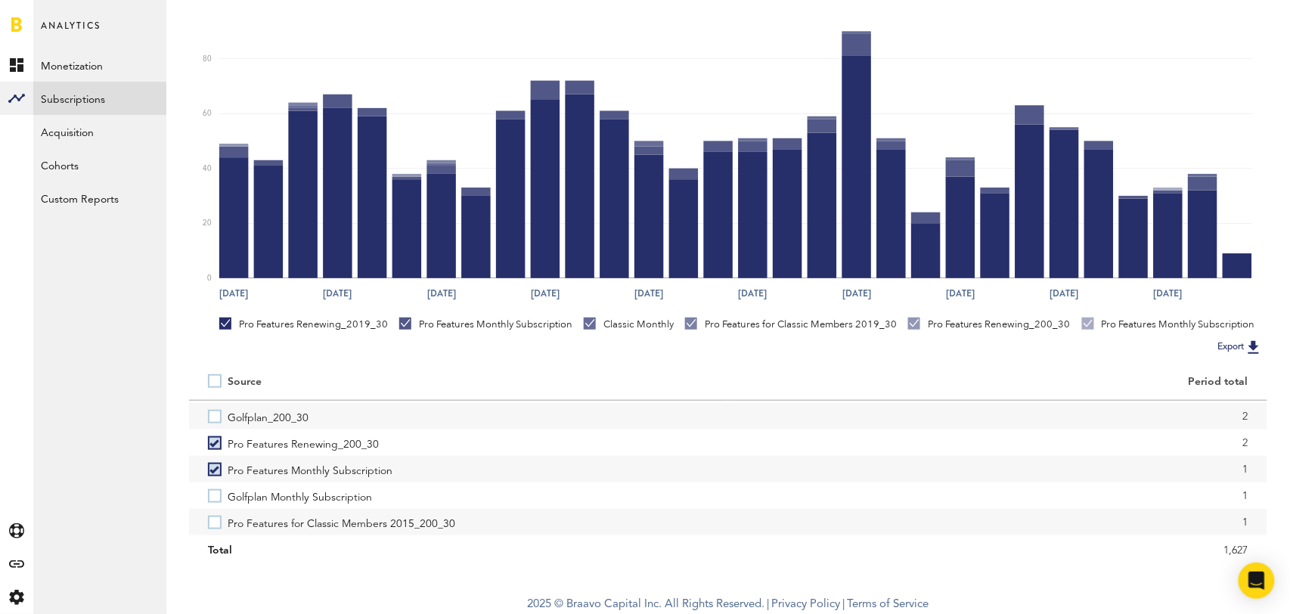
click at [213, 525] on label "Pro Features for Classic Members 2015_200_30" at bounding box center [458, 522] width 501 height 26
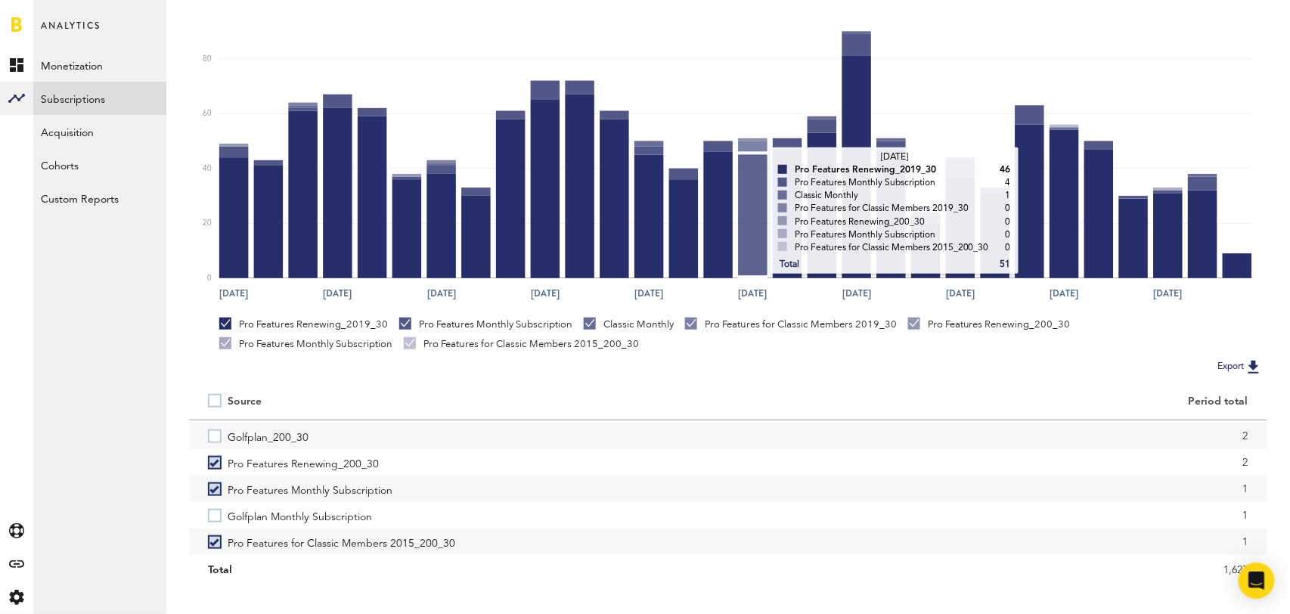
scroll to position [0, 0]
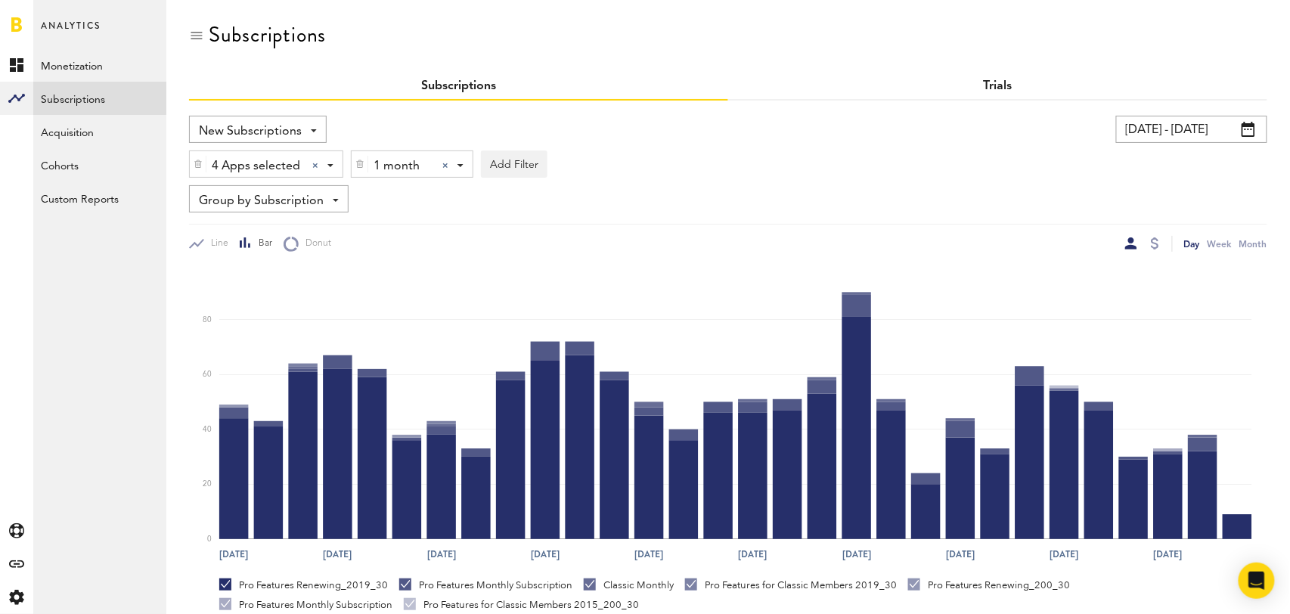
click at [997, 89] on link "Trials" at bounding box center [998, 86] width 29 height 12
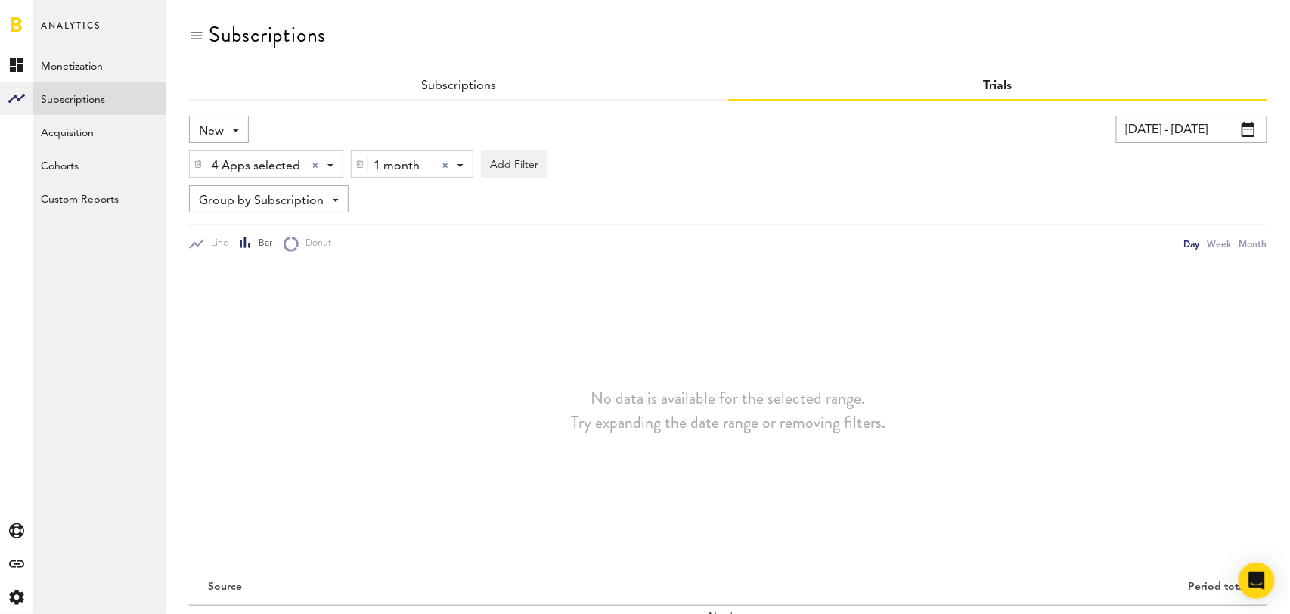
click at [445, 163] on div at bounding box center [445, 166] width 6 height 6
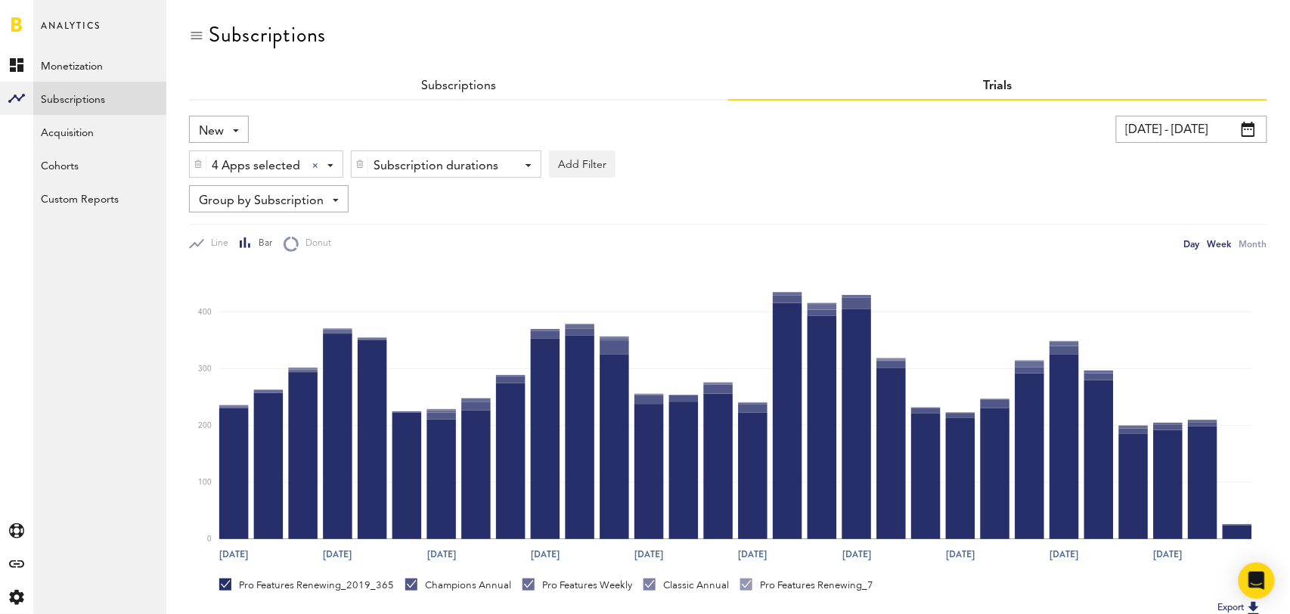
click at [1218, 244] on div "Week" at bounding box center [1220, 244] width 24 height 16
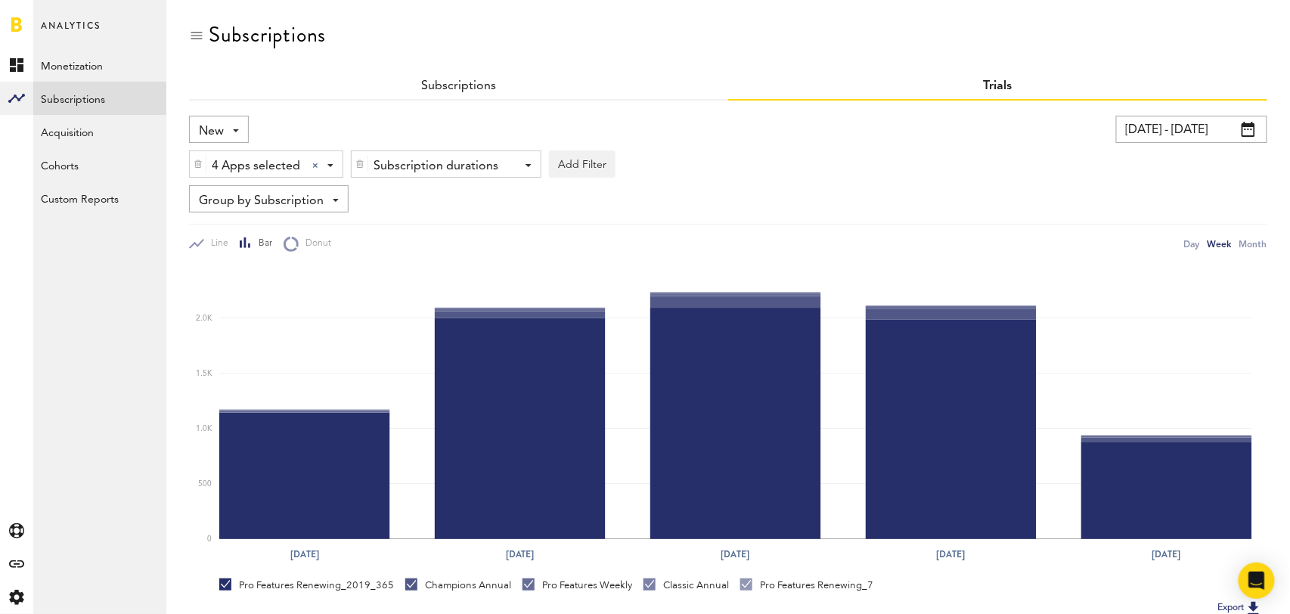
click at [237, 129] on span at bounding box center [236, 130] width 6 height 3
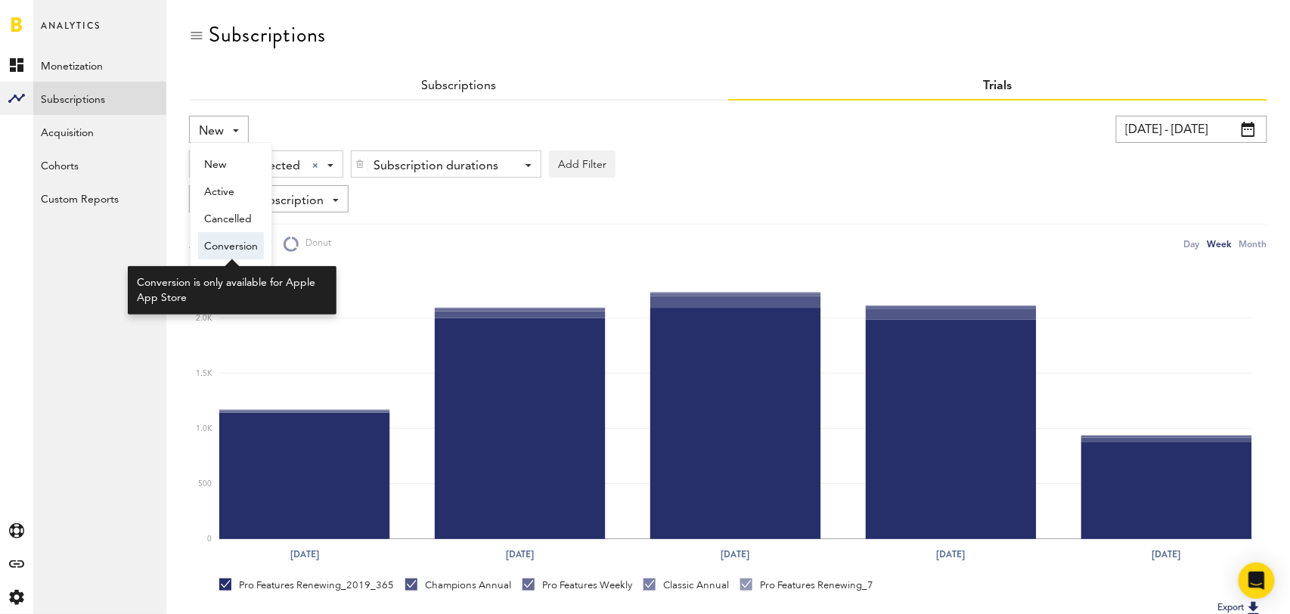
click at [231, 253] on span "Conversion" at bounding box center [231, 247] width 54 height 26
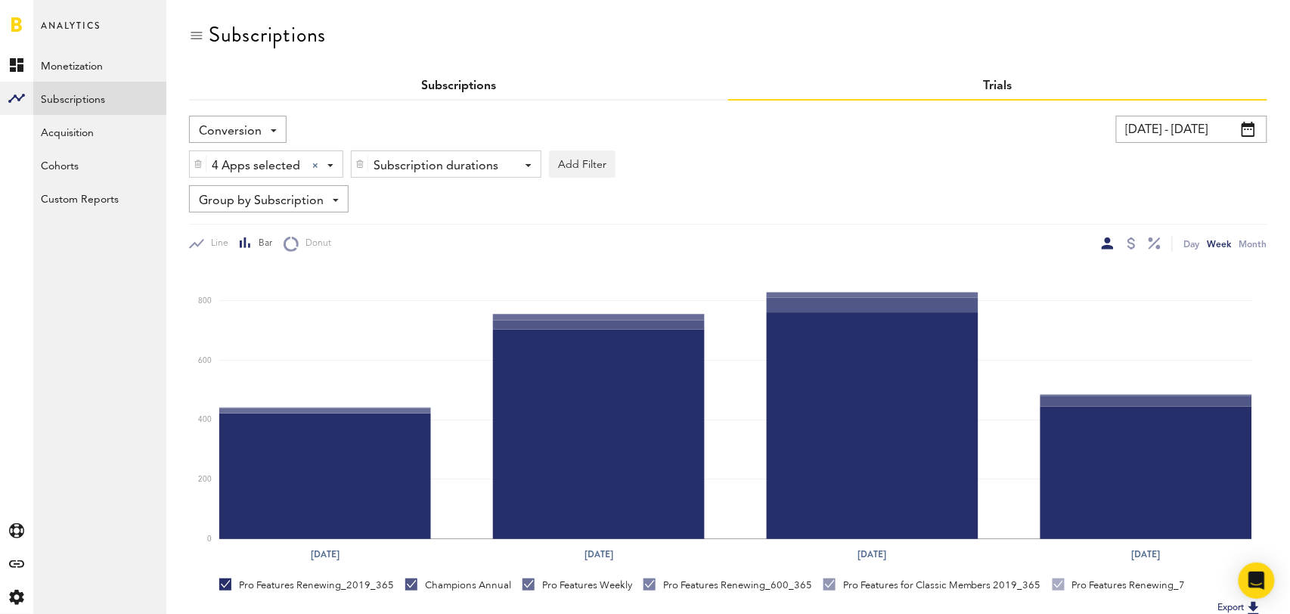
click at [445, 82] on link "Subscriptions" at bounding box center [458, 86] width 75 height 12
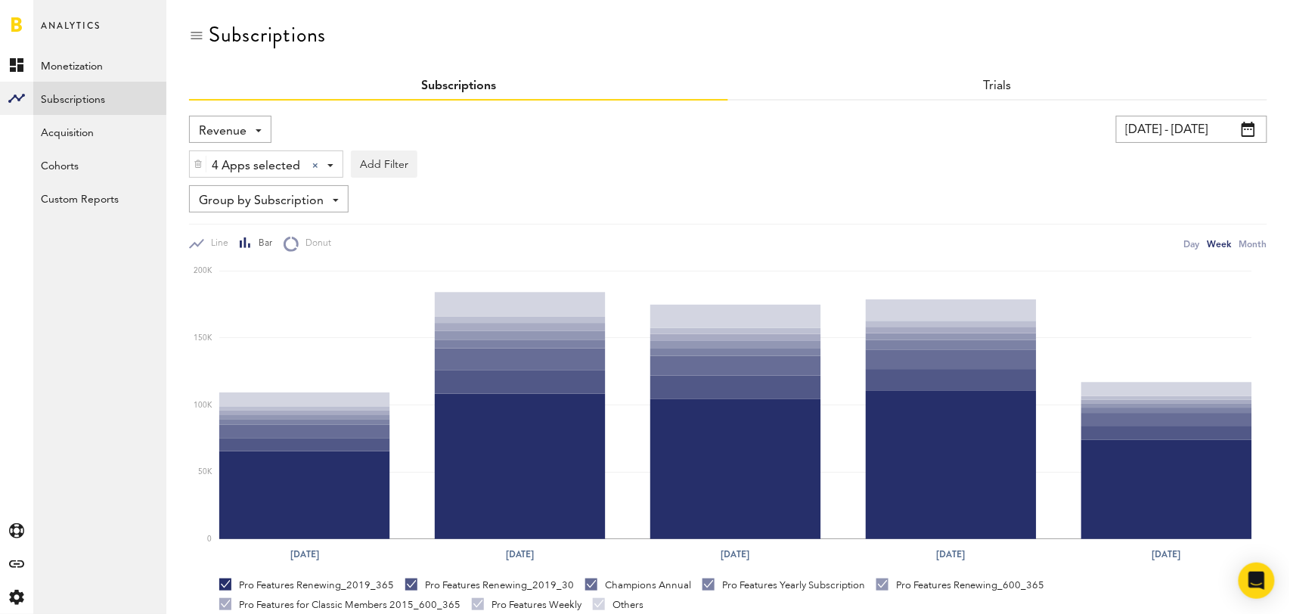
click at [239, 133] on span "Revenue" at bounding box center [223, 132] width 48 height 26
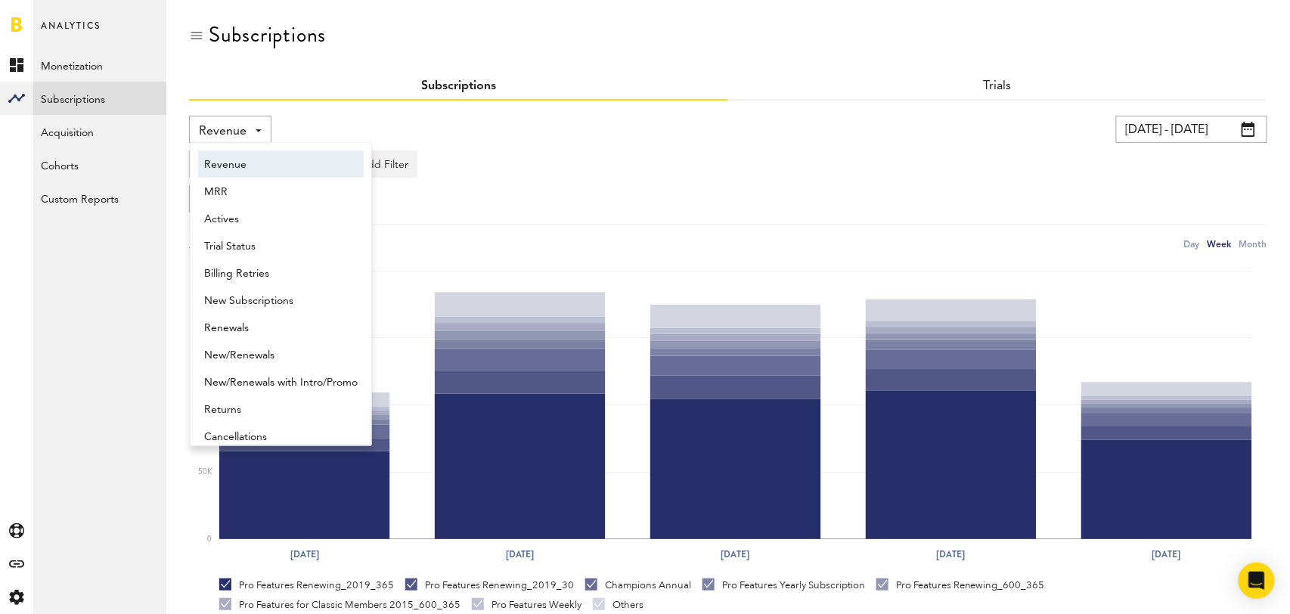
scroll to position [8, 0]
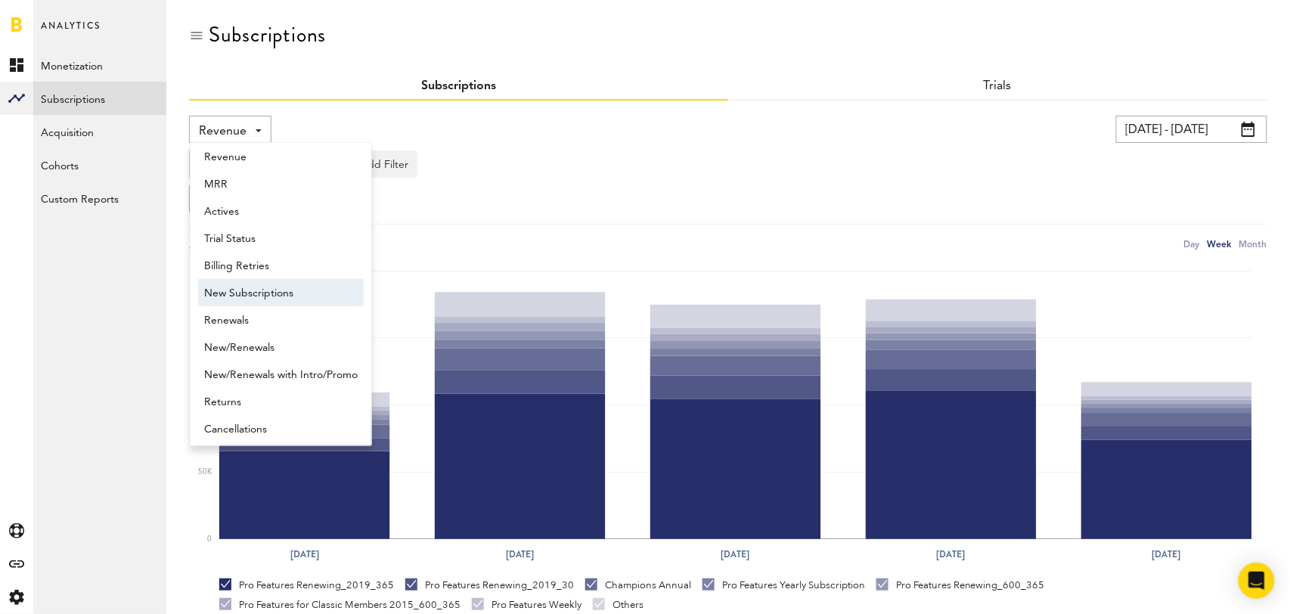
click at [243, 294] on span "New Subscriptions" at bounding box center [281, 294] width 154 height 26
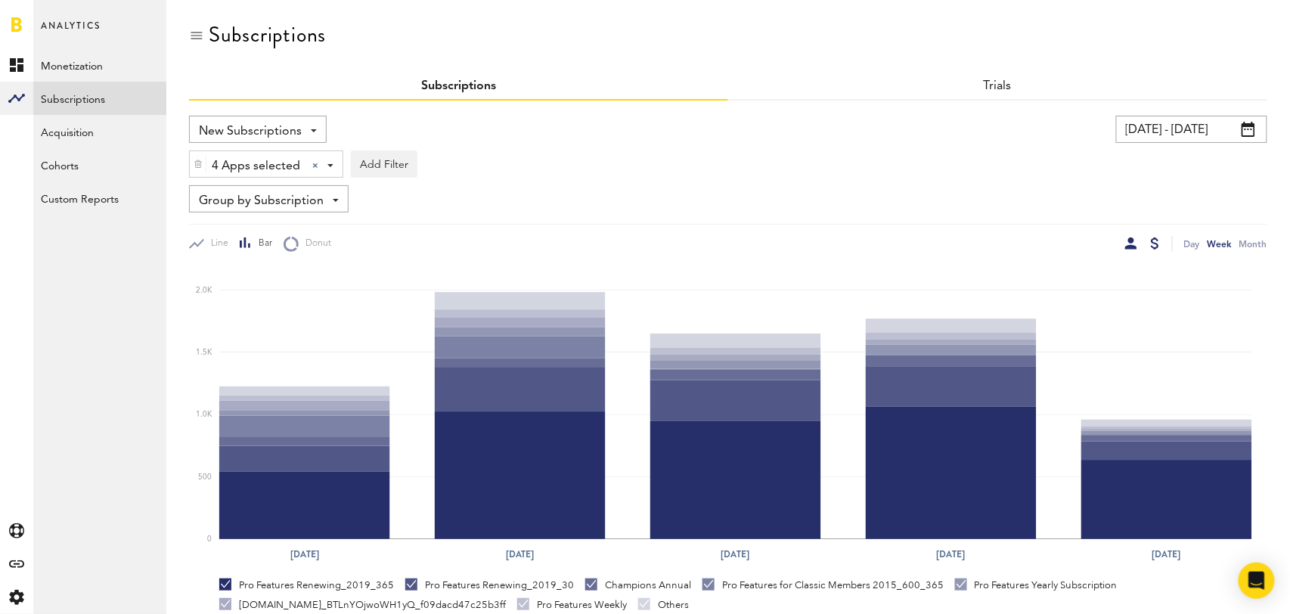
click at [1153, 243] on div at bounding box center [1155, 243] width 8 height 12
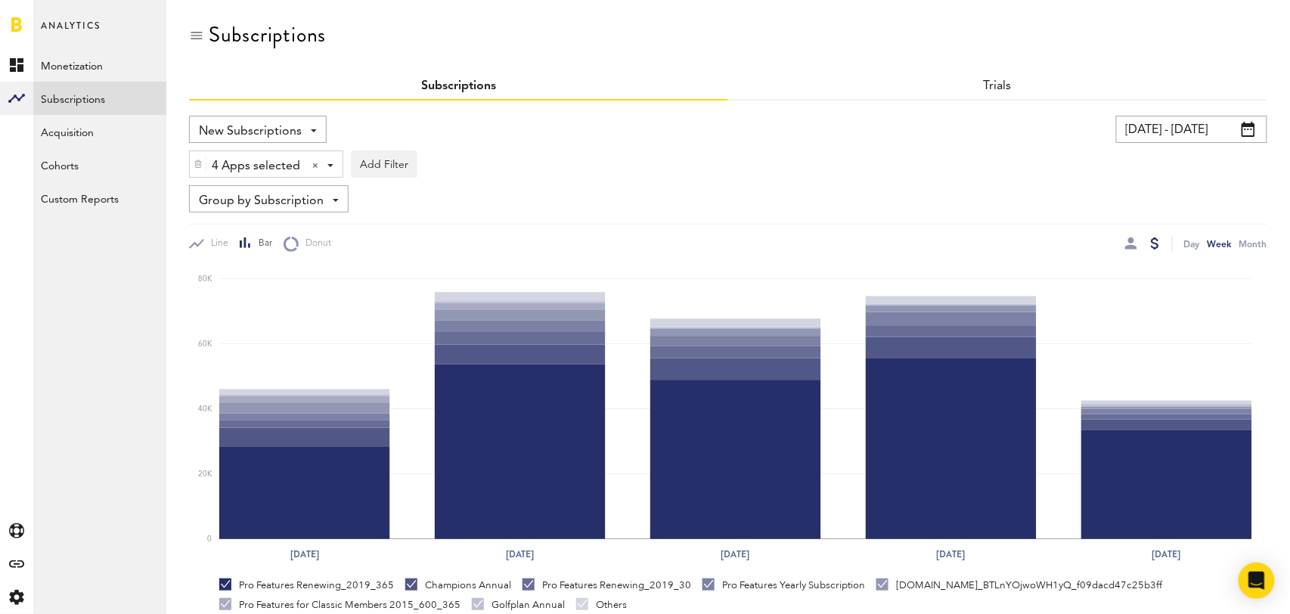
click at [294, 127] on span "New Subscriptions" at bounding box center [250, 132] width 103 height 26
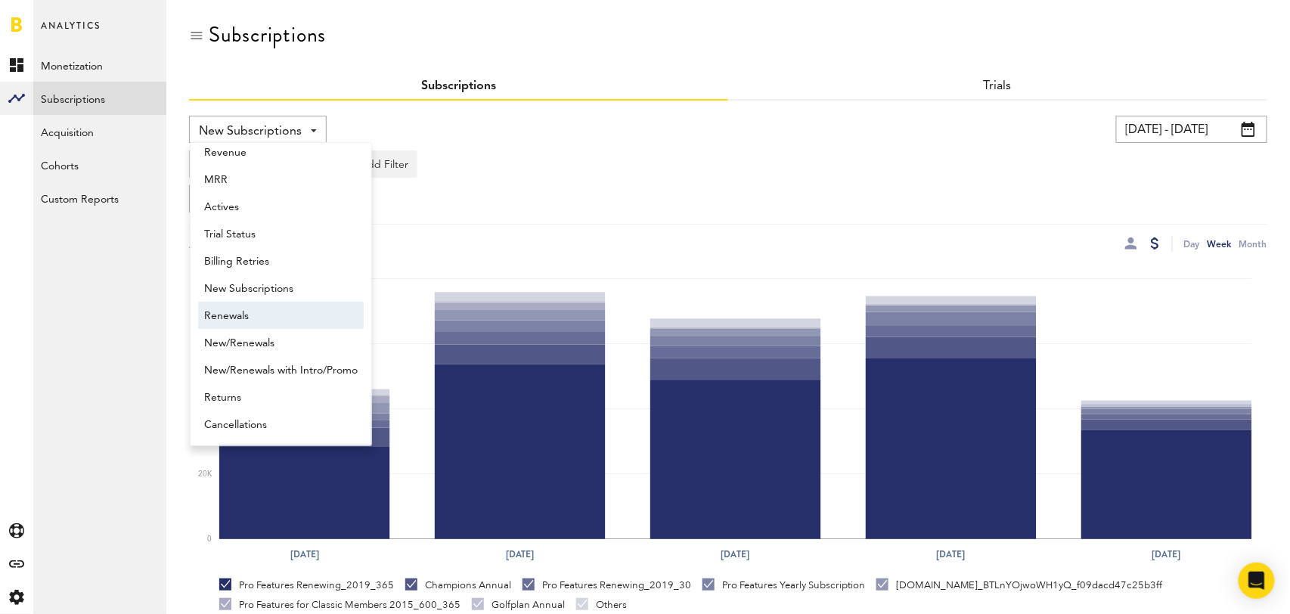
click at [270, 324] on span "Renewals" at bounding box center [281, 316] width 154 height 26
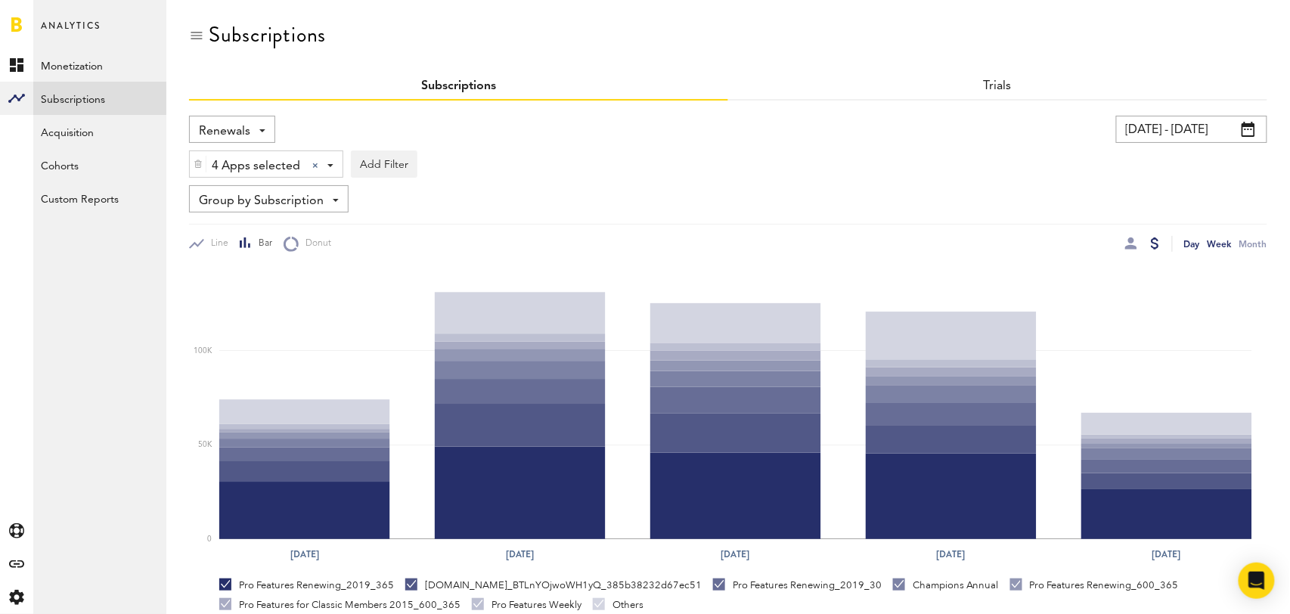
click at [1188, 242] on div "Day" at bounding box center [1192, 244] width 16 height 16
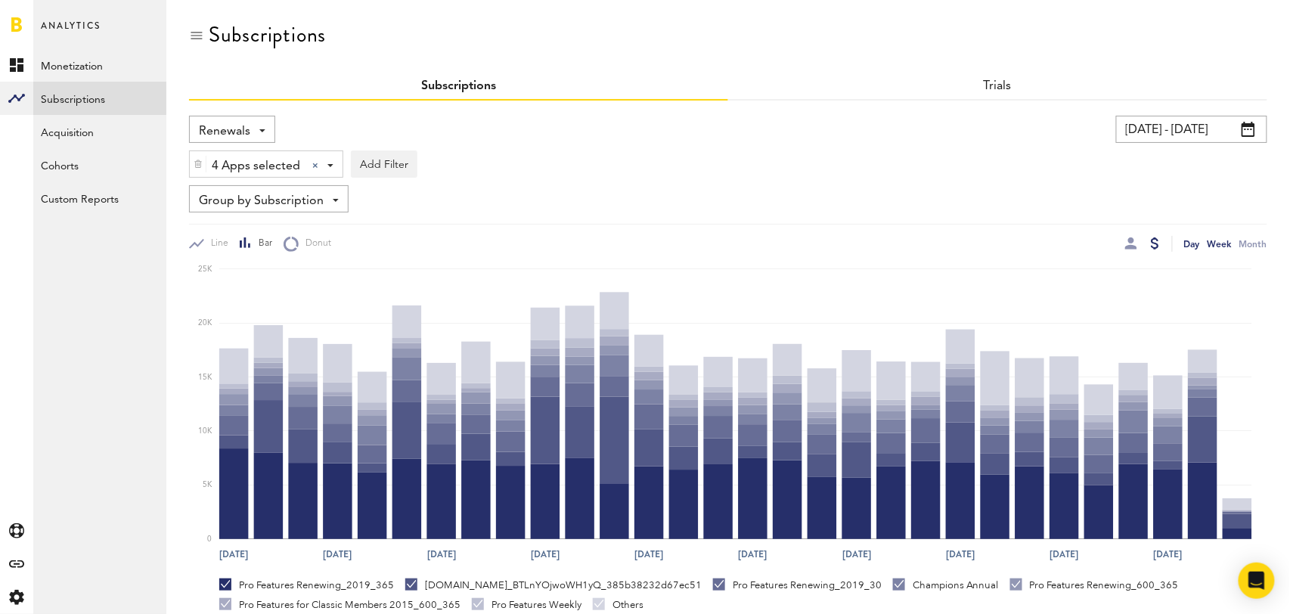
click at [1223, 241] on div "Week" at bounding box center [1220, 244] width 24 height 16
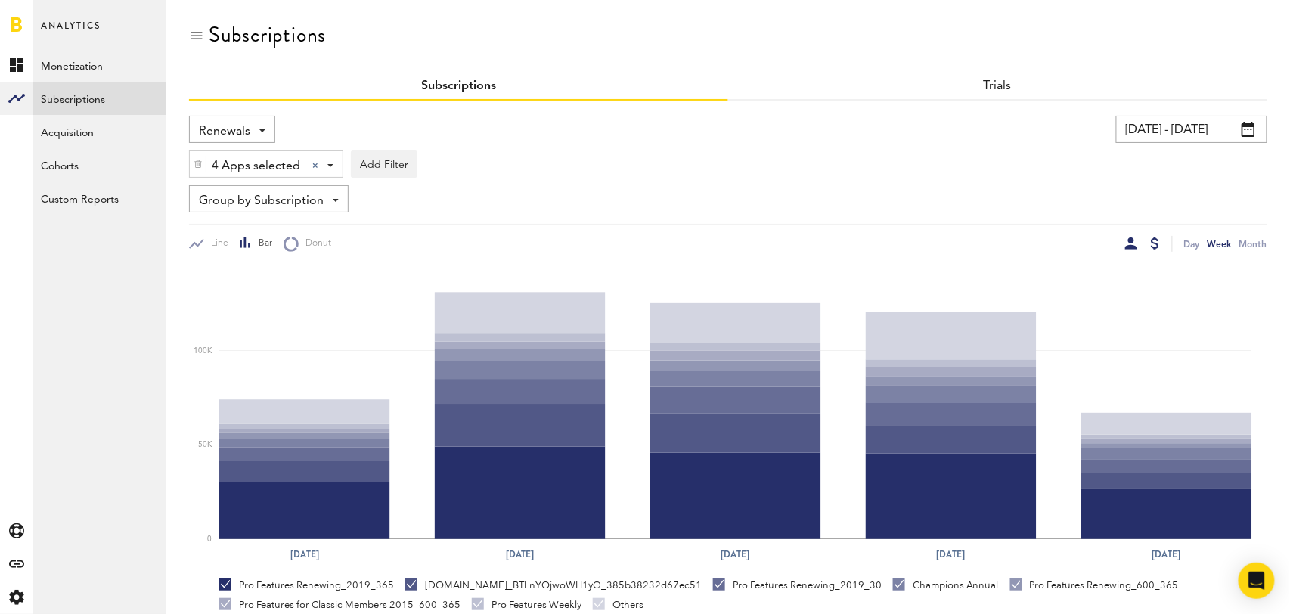
click at [1132, 243] on div at bounding box center [1131, 243] width 12 height 12
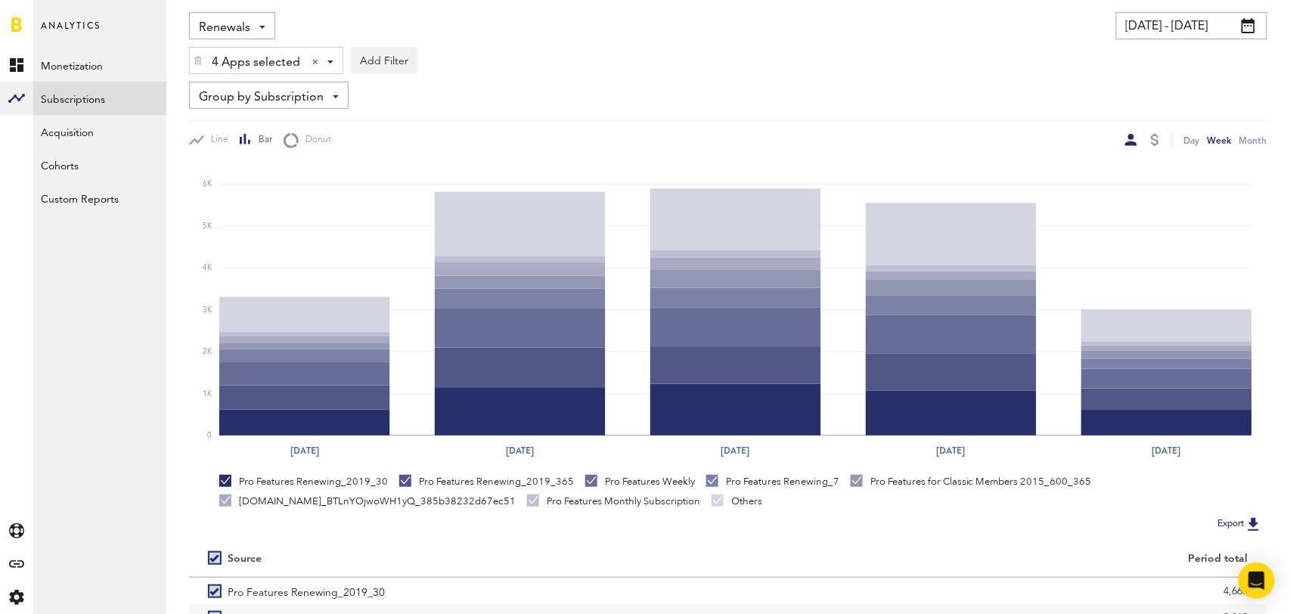
scroll to position [283, 0]
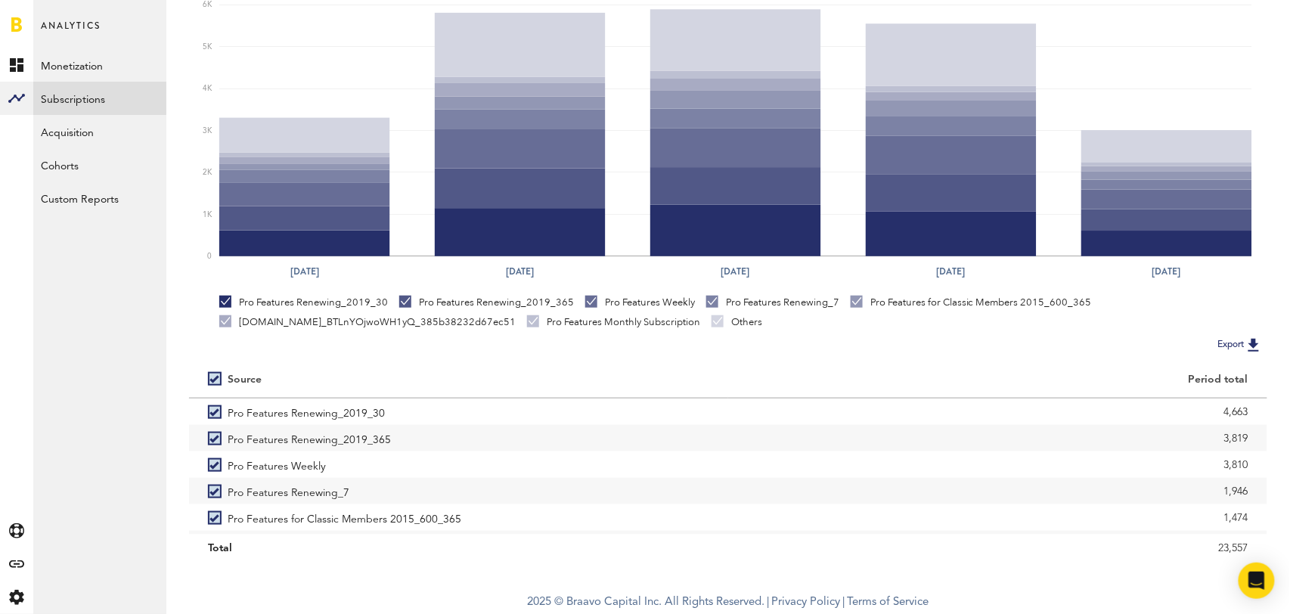
click at [215, 379] on label at bounding box center [218, 379] width 20 height 0
checkbox input "false"
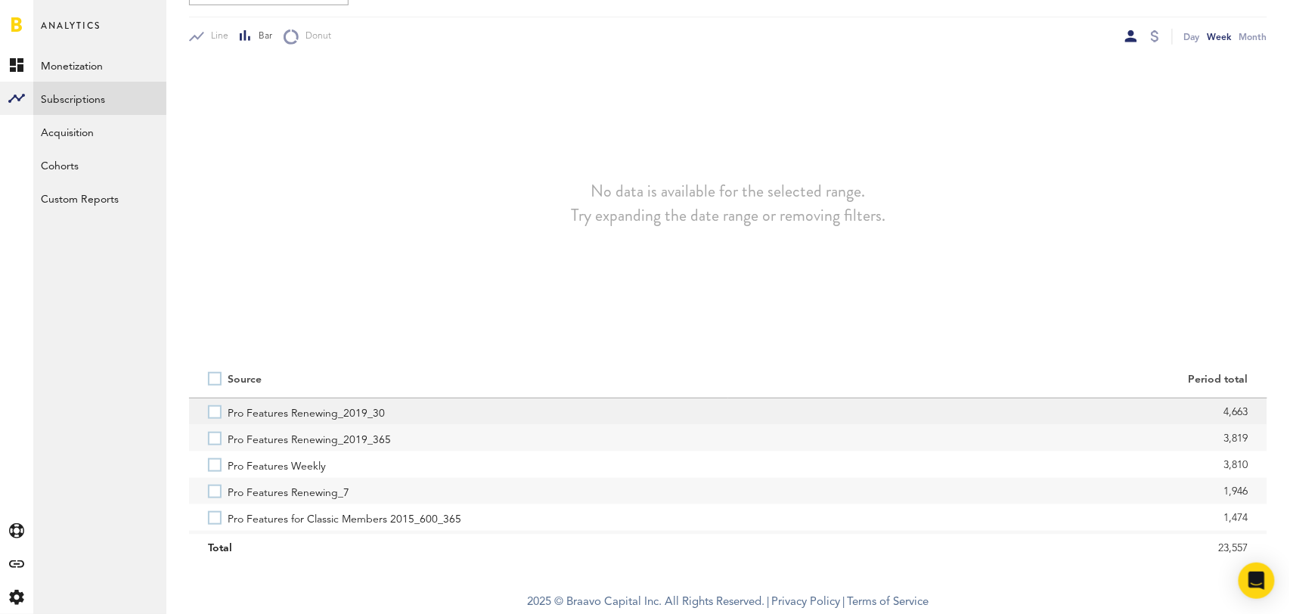
click at [216, 418] on label "Pro Features Renewing_2019_30" at bounding box center [458, 412] width 501 height 26
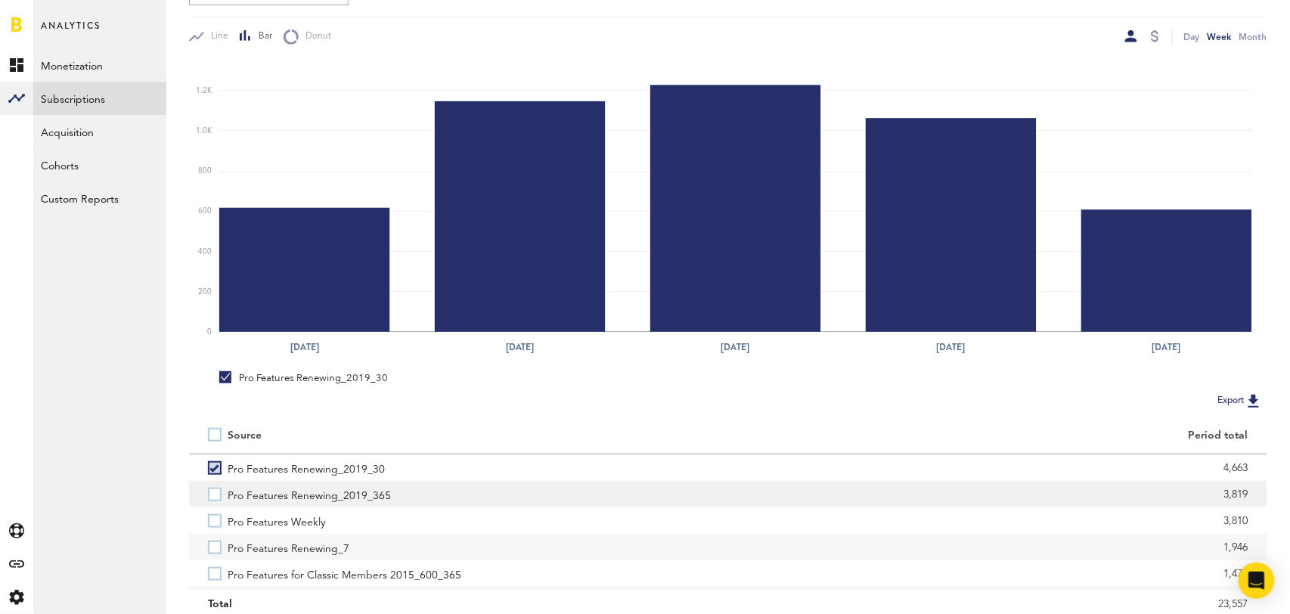
click at [213, 498] on label "Pro Features Renewing_2019_365" at bounding box center [458, 494] width 501 height 26
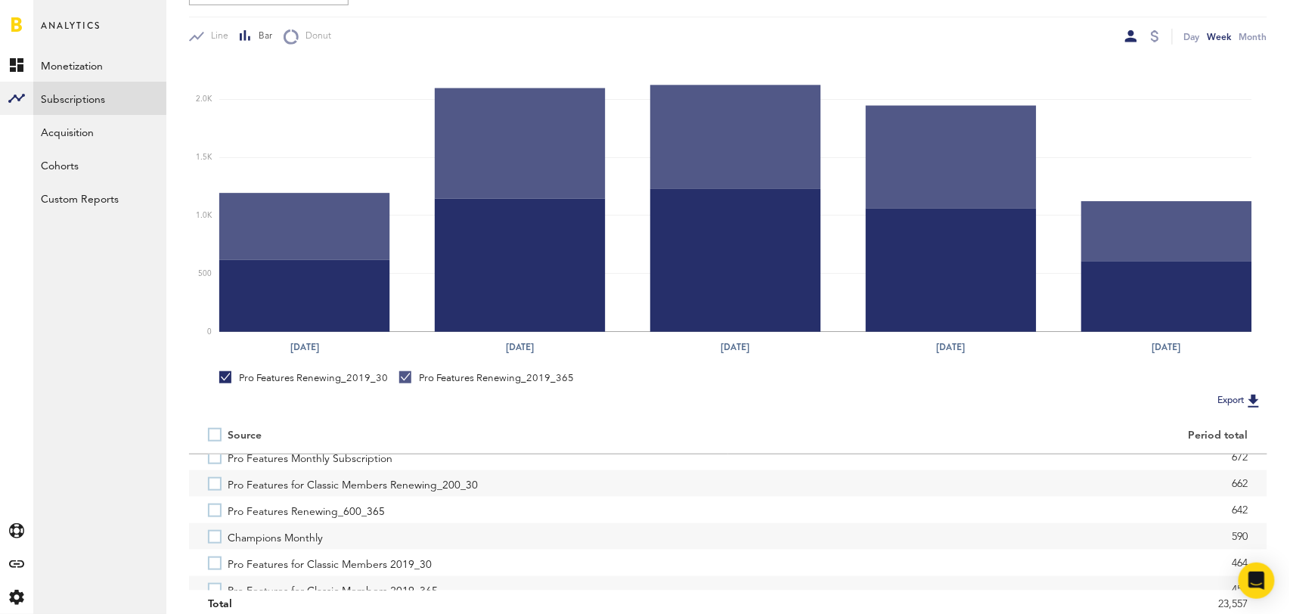
scroll to position [169, 0]
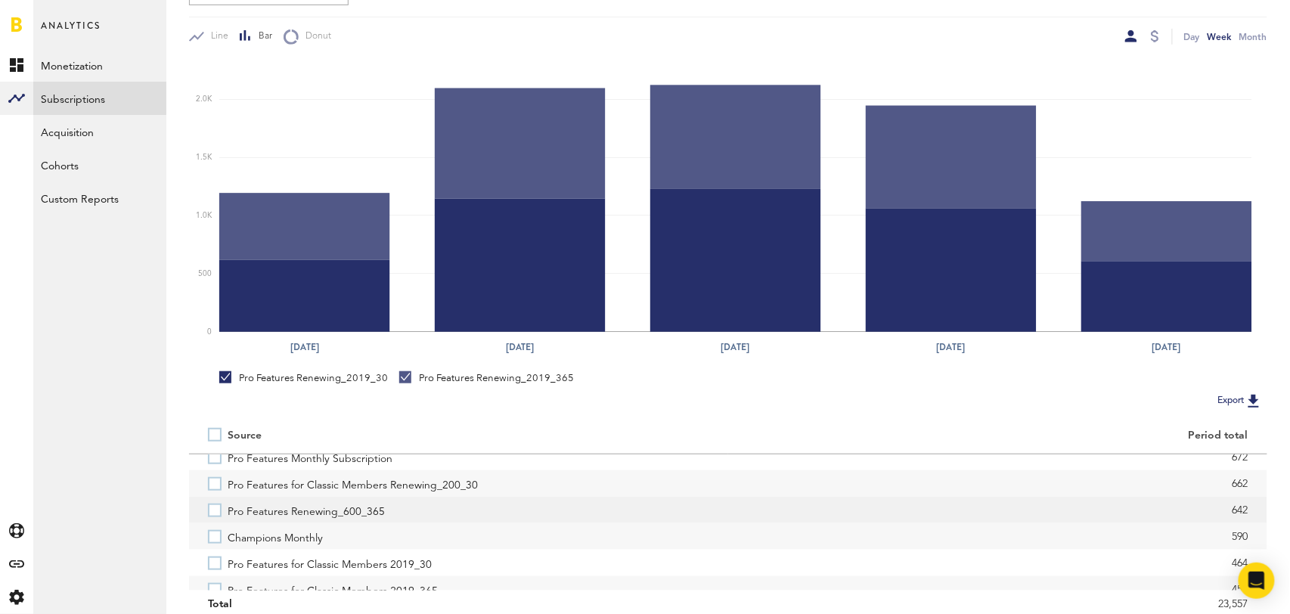
click at [216, 505] on label "Pro Features Renewing_600_365" at bounding box center [458, 510] width 501 height 26
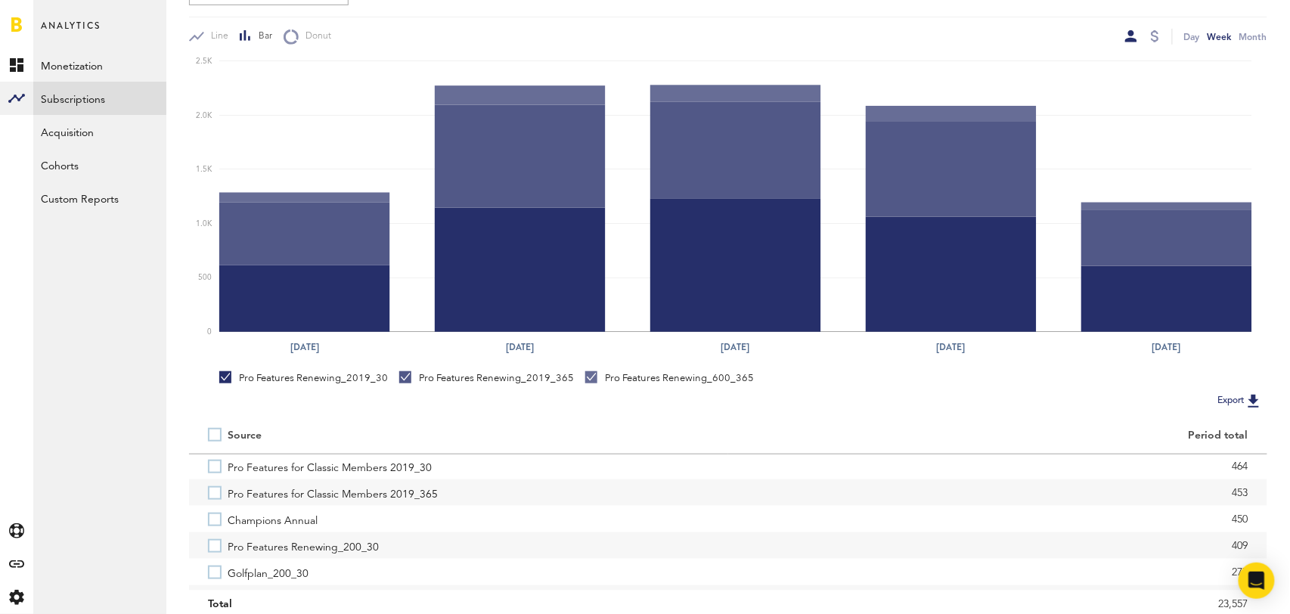
scroll to position [268, 0]
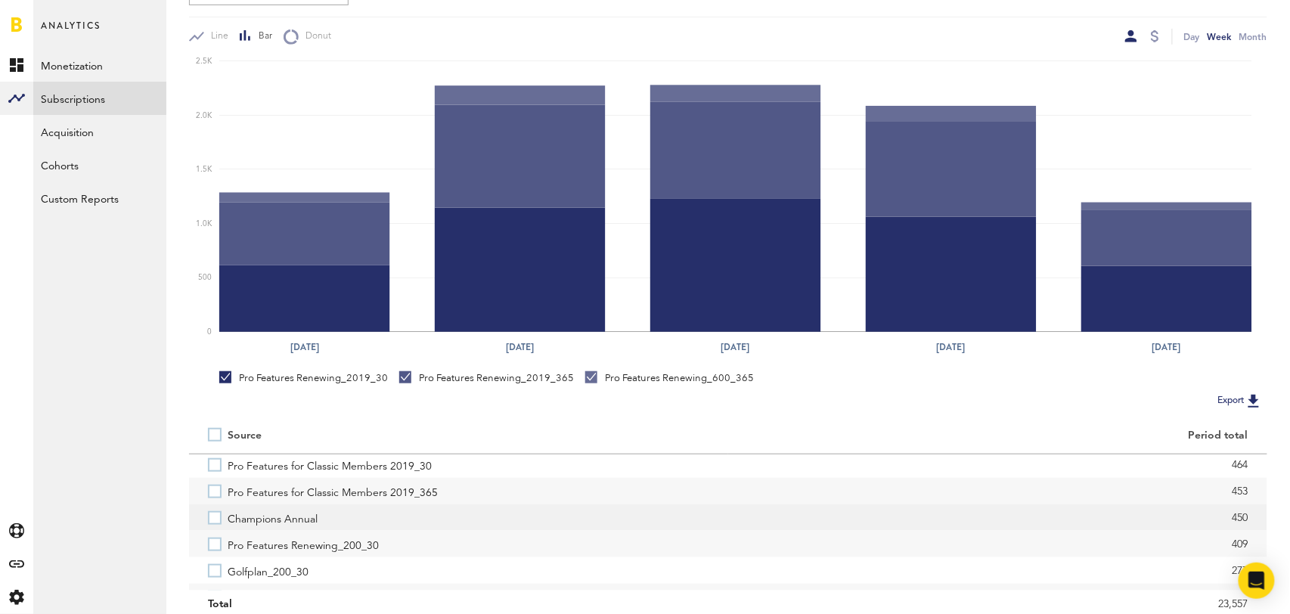
click at [216, 512] on label "Champions Annual" at bounding box center [458, 517] width 501 height 26
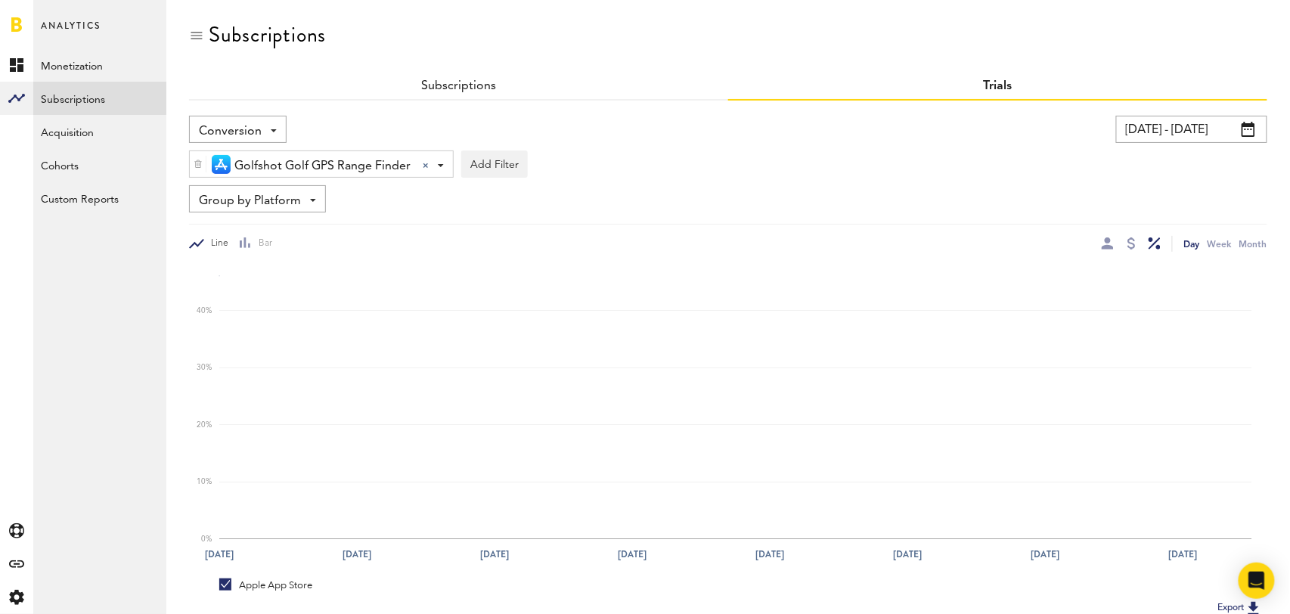
click at [1208, 133] on input "08/02/25 - 09/01/25" at bounding box center [1191, 129] width 151 height 27
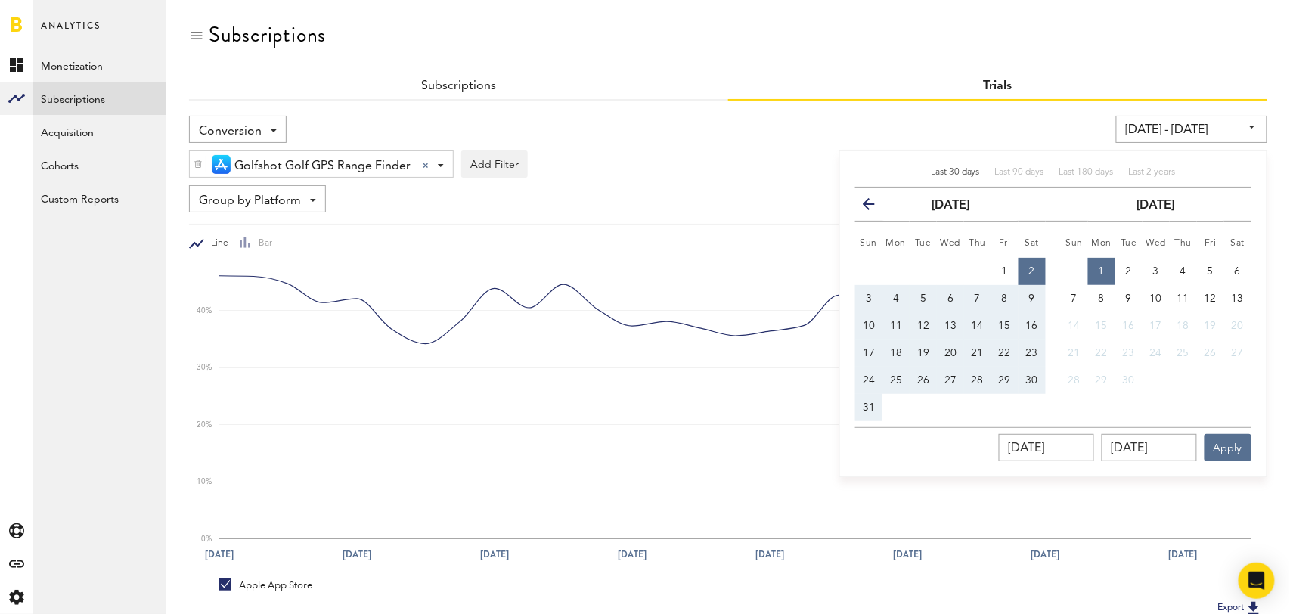
click at [957, 169] on span "Last 30 days" at bounding box center [955, 172] width 49 height 9
type input "08/13/25 - 09/12/25"
type input "[DATE]"
type input "09/12/2025"
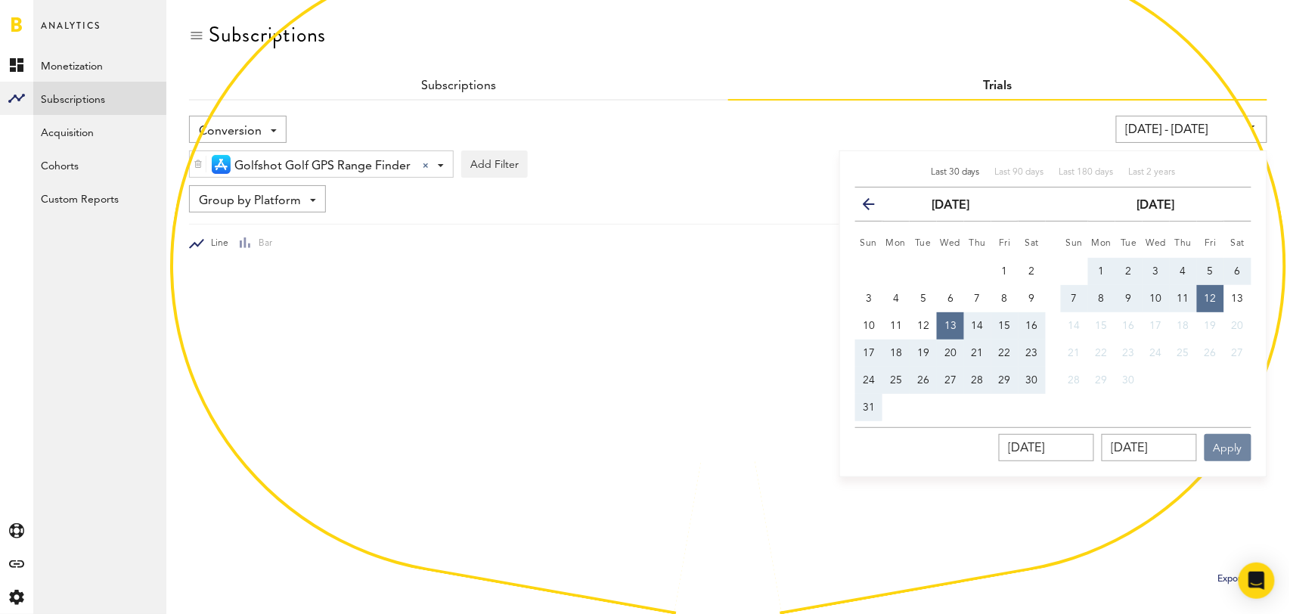
click at [1234, 444] on button "Apply" at bounding box center [1228, 447] width 47 height 27
